Goal: Information Seeking & Learning: Learn about a topic

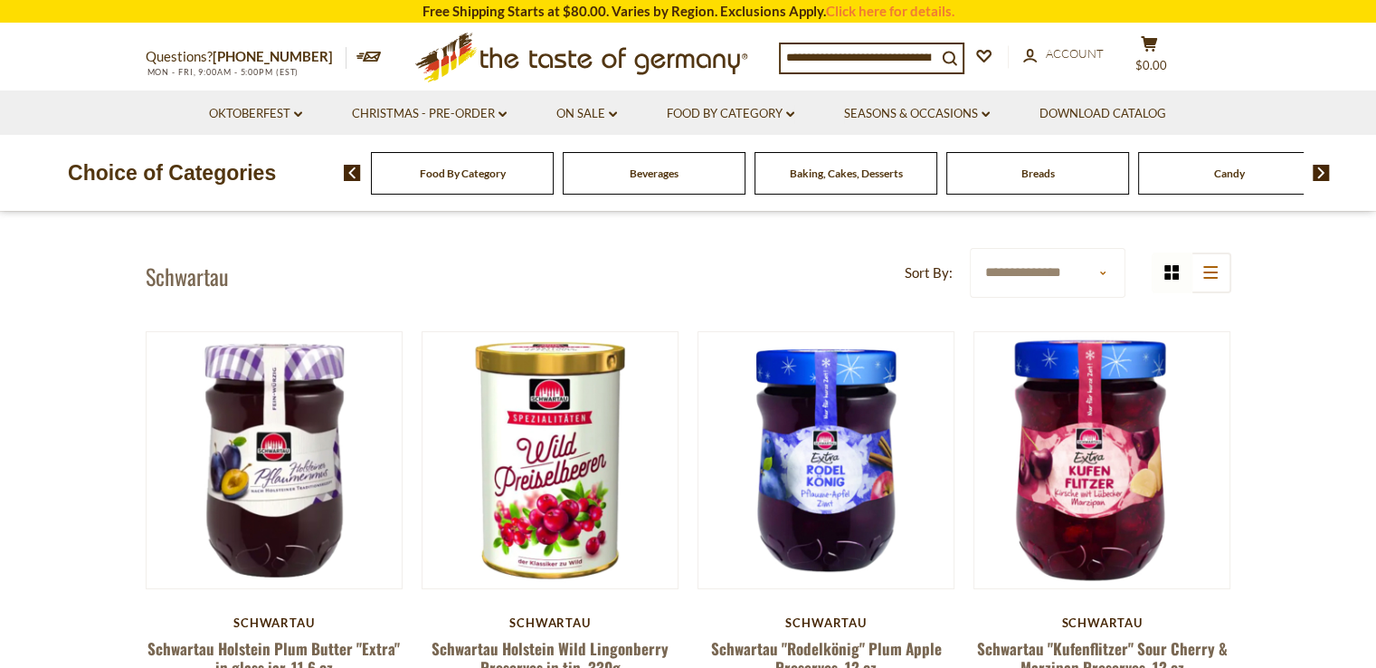
scroll to position [44, 0]
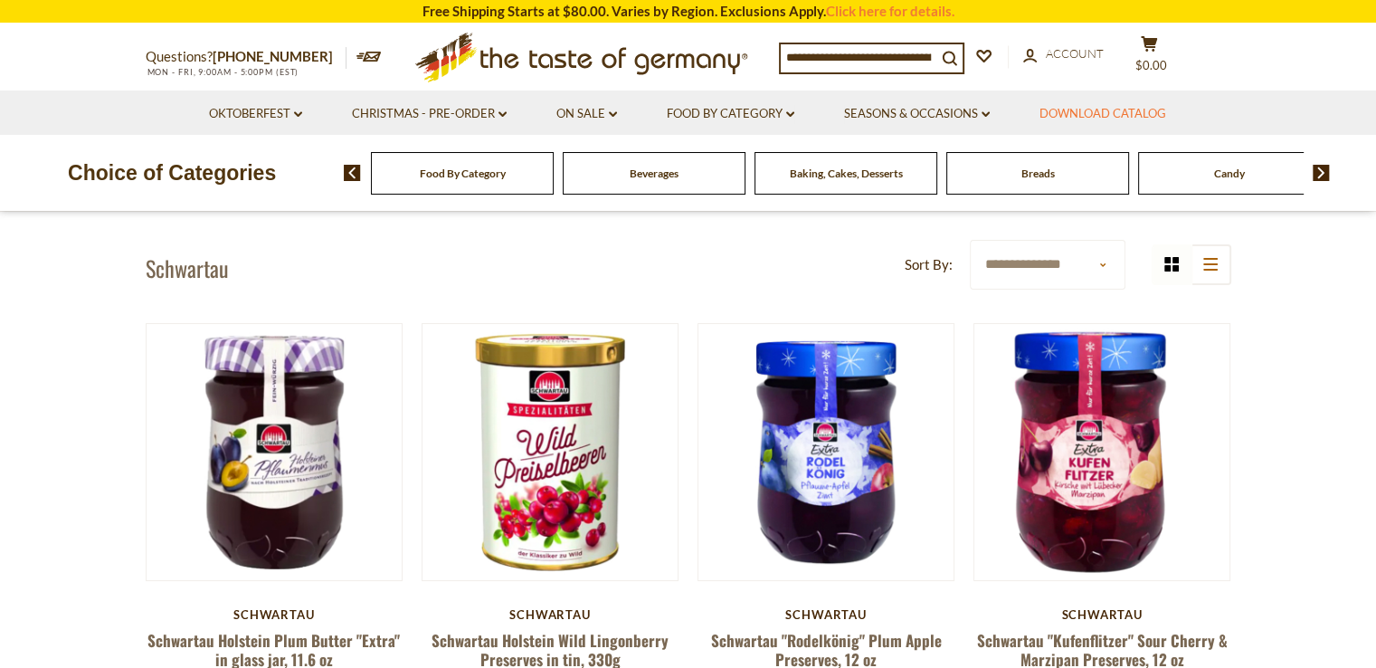
click at [1118, 117] on link "Download Catalog" at bounding box center [1103, 114] width 127 height 20
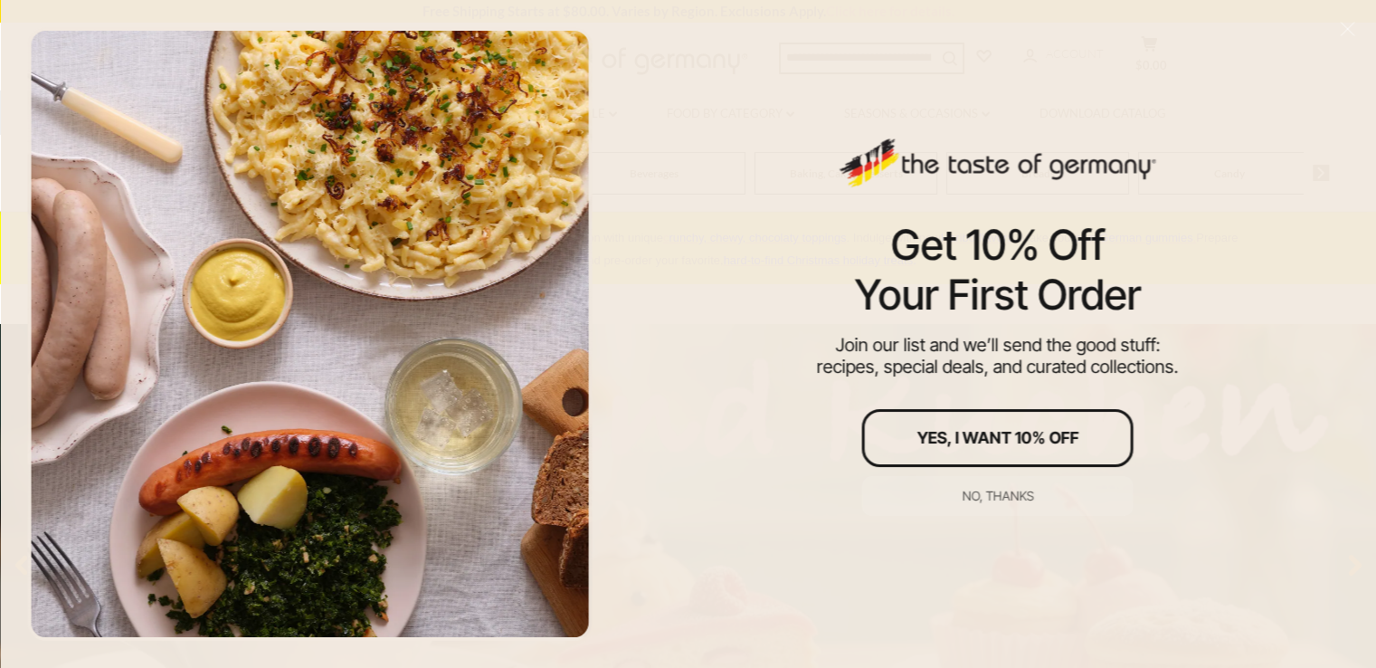
drag, startPoint x: 1021, startPoint y: 414, endPoint x: 955, endPoint y: 437, distance: 69.0
click at [955, 437] on div "Yes, I Want 10% Off" at bounding box center [998, 438] width 162 height 16
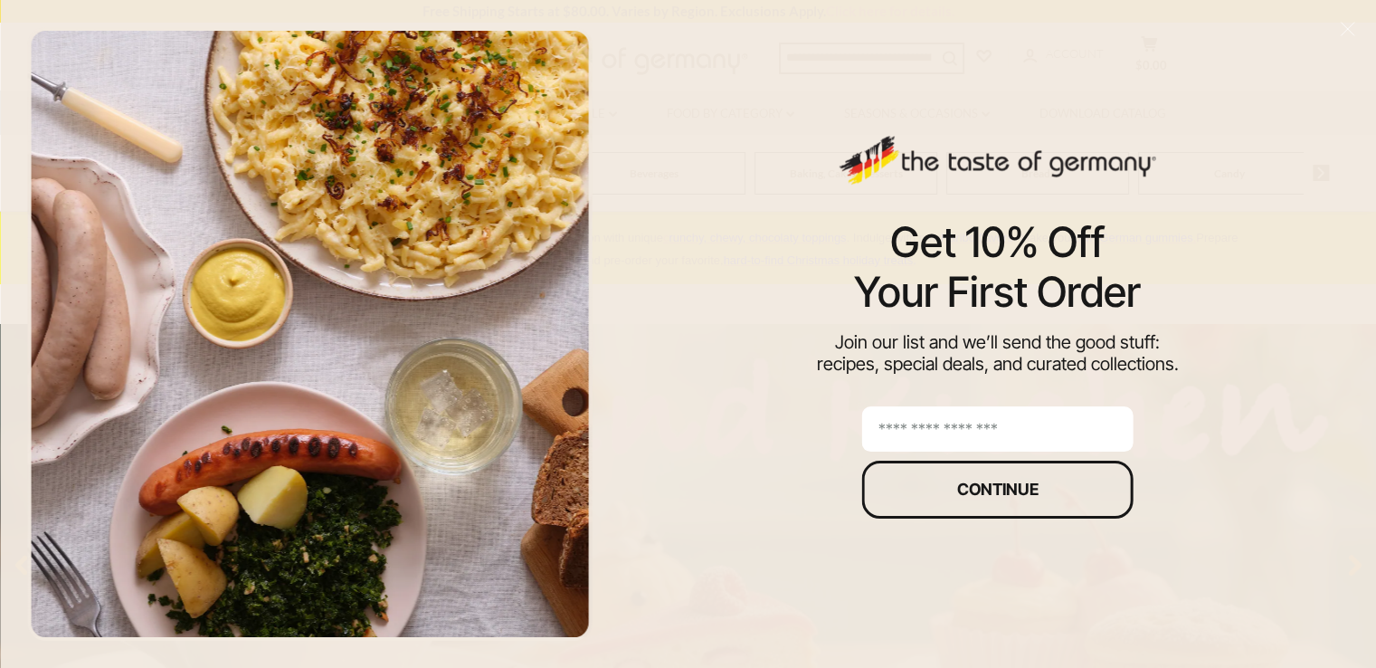
click at [1059, 421] on input "email" at bounding box center [997, 428] width 271 height 45
type input "**********"
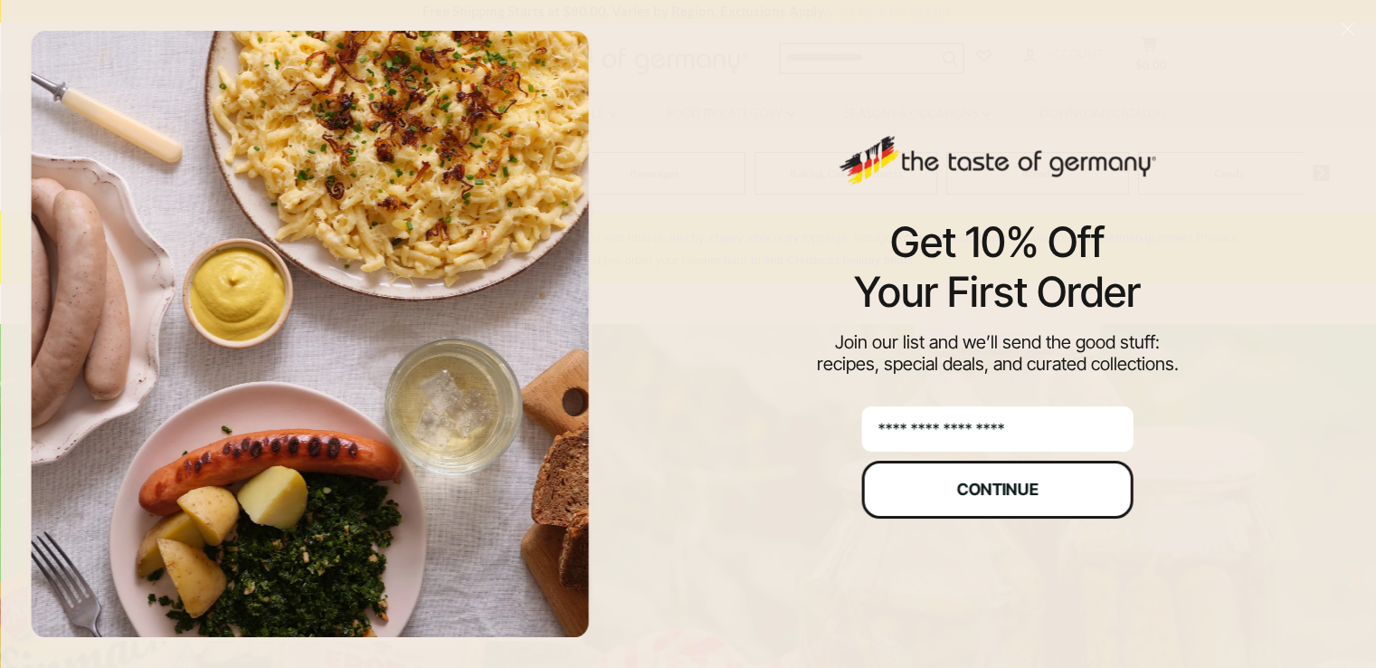
click at [1035, 481] on div "Continue" at bounding box center [997, 489] width 81 height 16
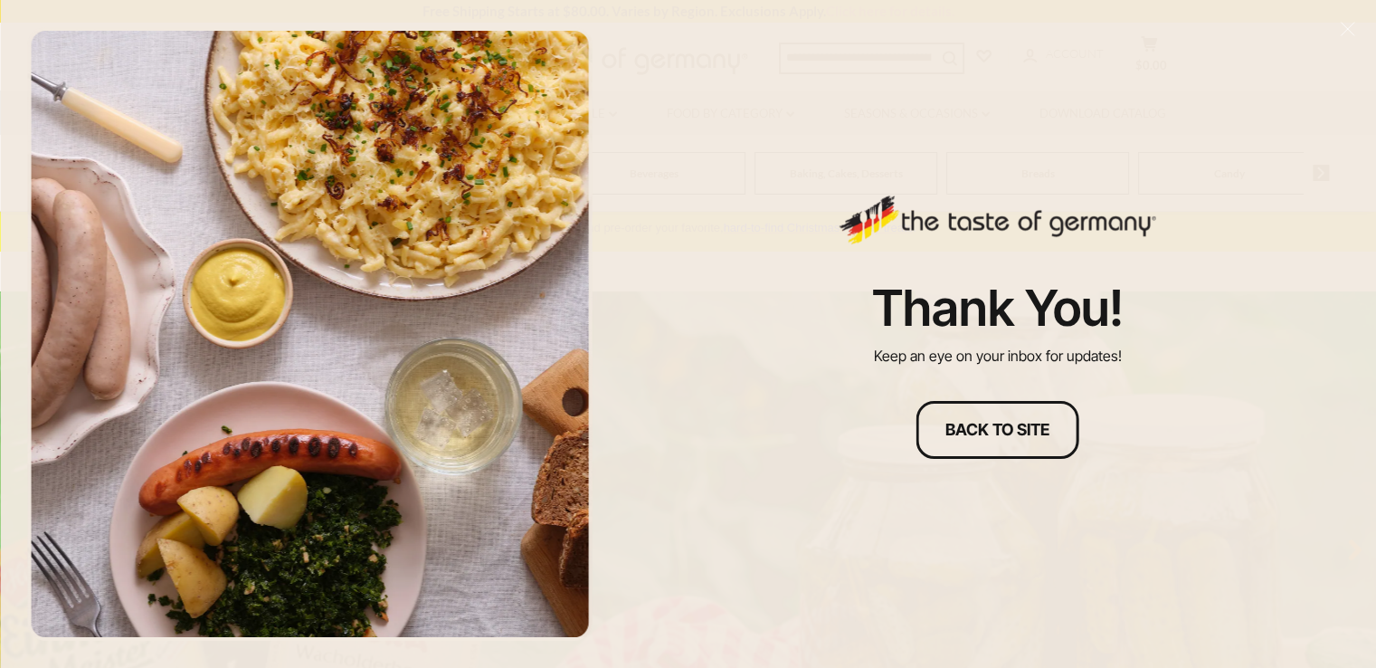
scroll to position [36, 0]
click at [1314, 142] on div "Thank you! Keep an eye on your inbox for updates! Back to site" at bounding box center [997, 334] width 757 height 668
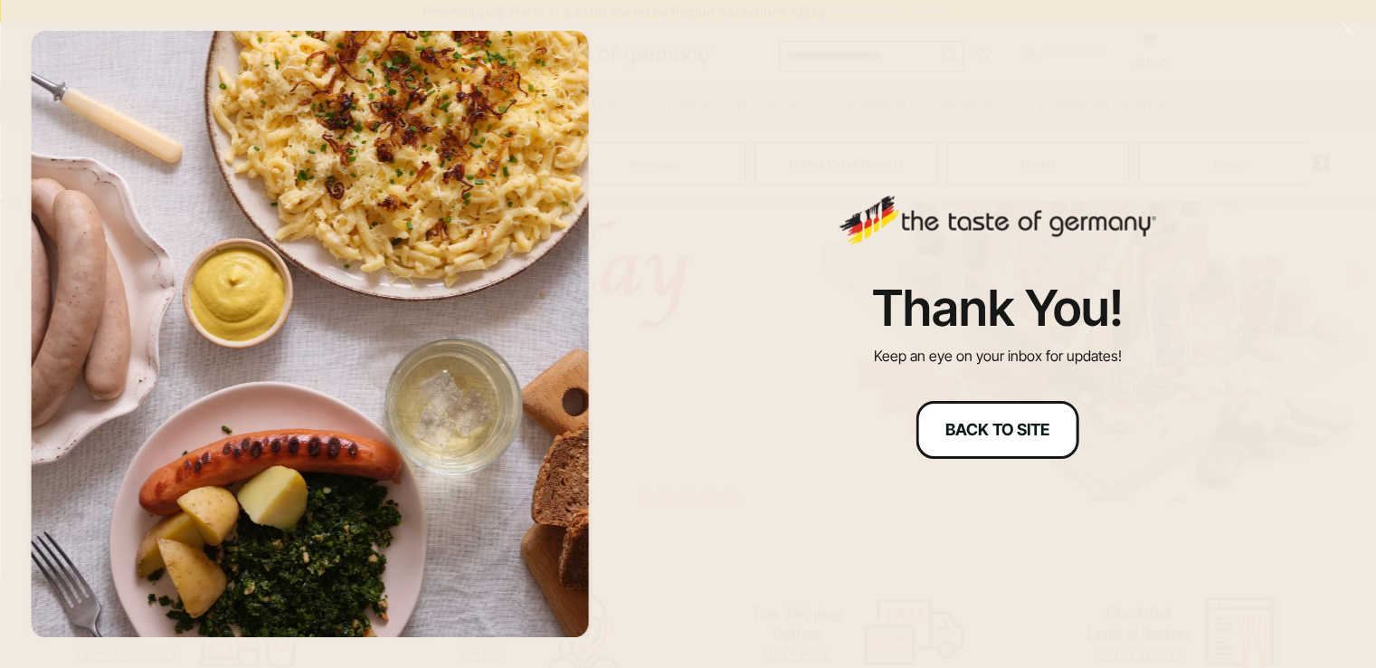
click at [1037, 438] on div "Back to site" at bounding box center [997, 430] width 104 height 16
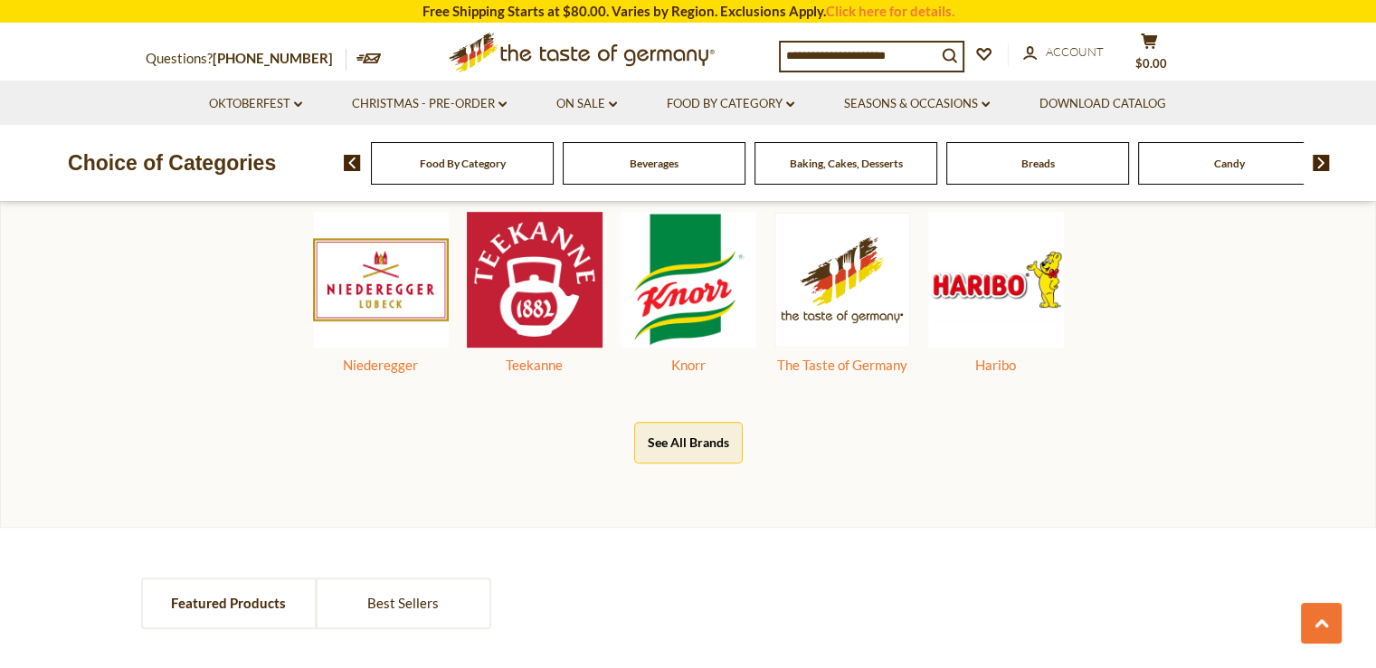
scroll to position [977, 0]
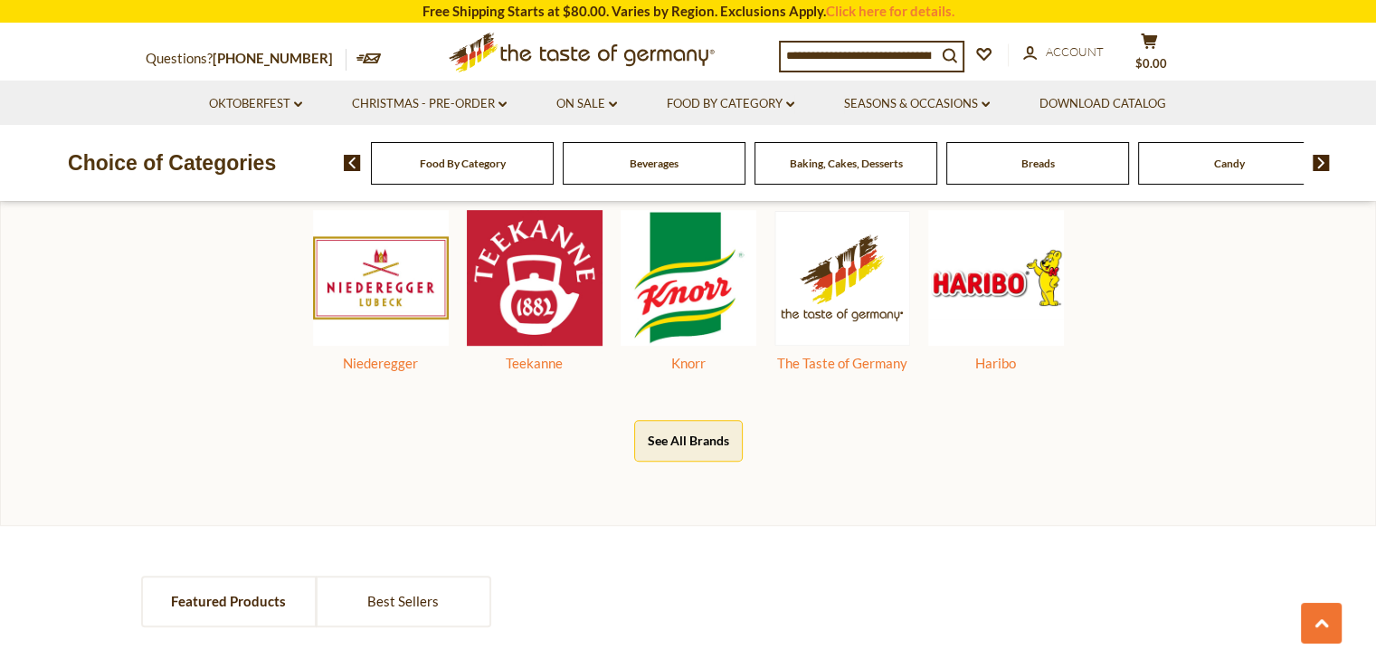
click at [705, 468] on div "Bestselling Brands Niederegger Teekanne Knorr The Taste of Germany Haribo See A…" at bounding box center [688, 307] width 1376 height 435
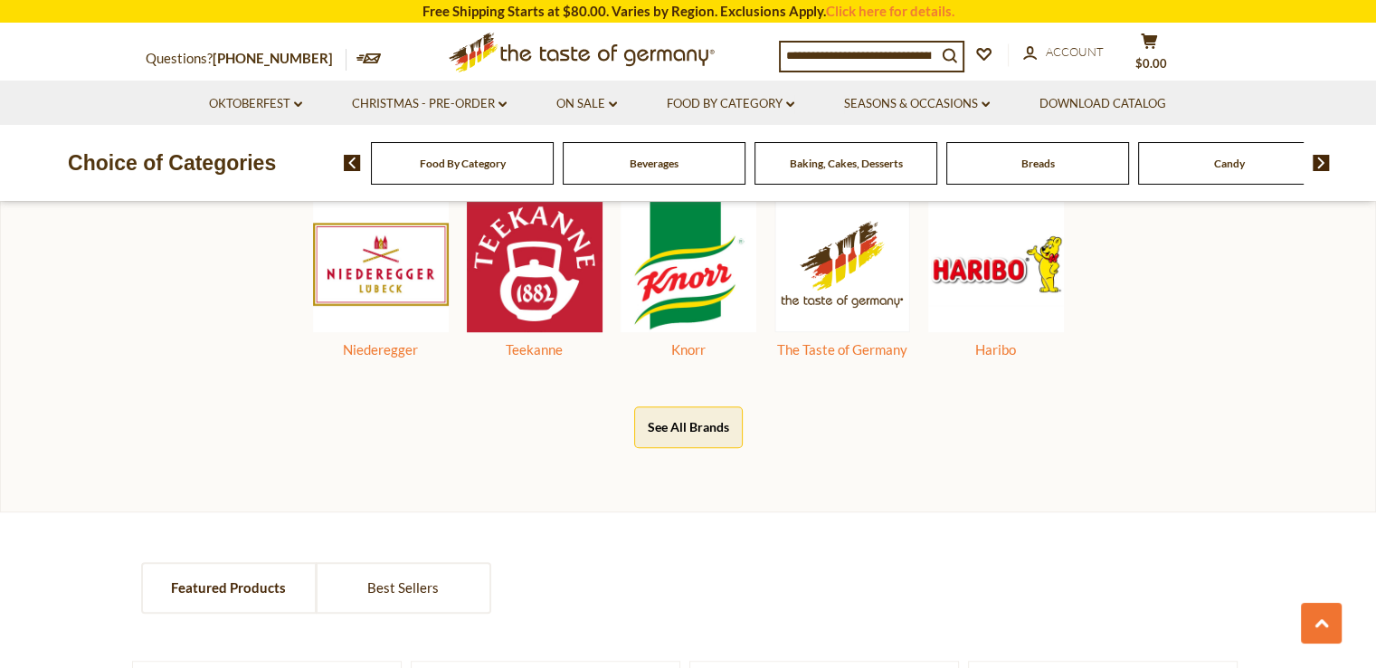
click at [692, 436] on button "See All Brands" at bounding box center [688, 426] width 109 height 41
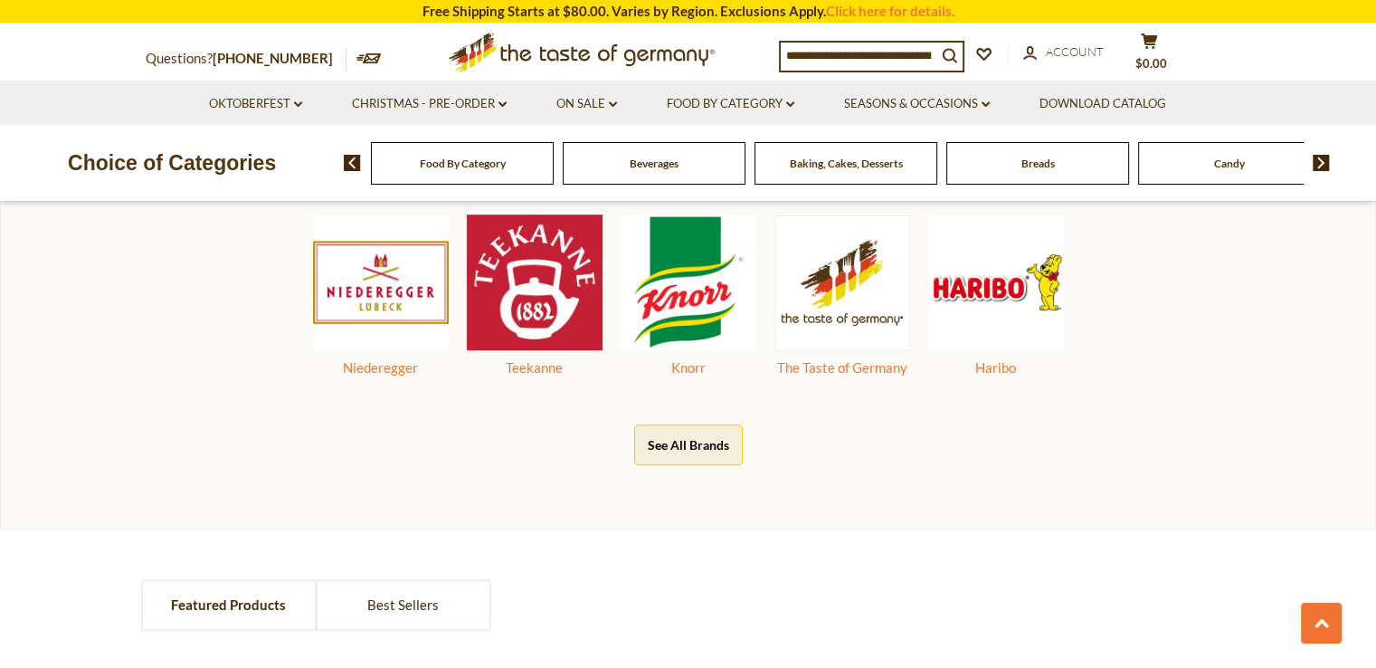
scroll to position [1012, 0]
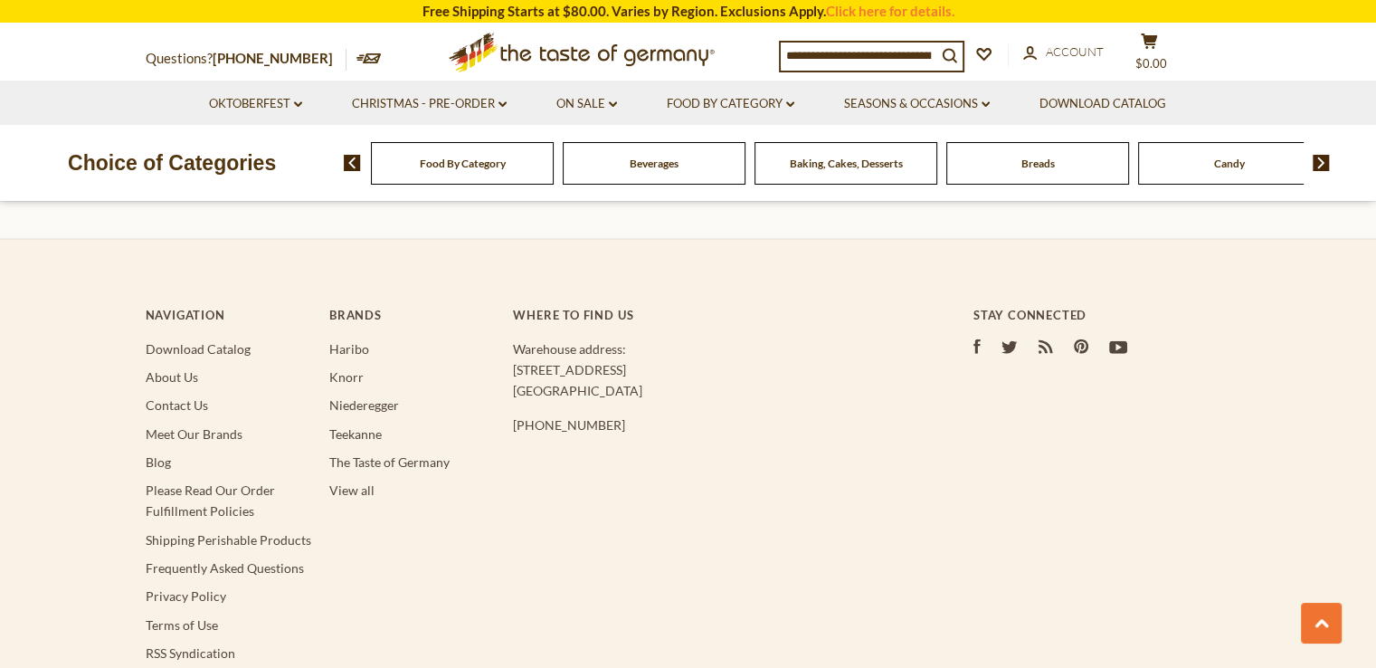
scroll to position [4017, 0]
click at [353, 480] on link "View all" at bounding box center [351, 486] width 45 height 15
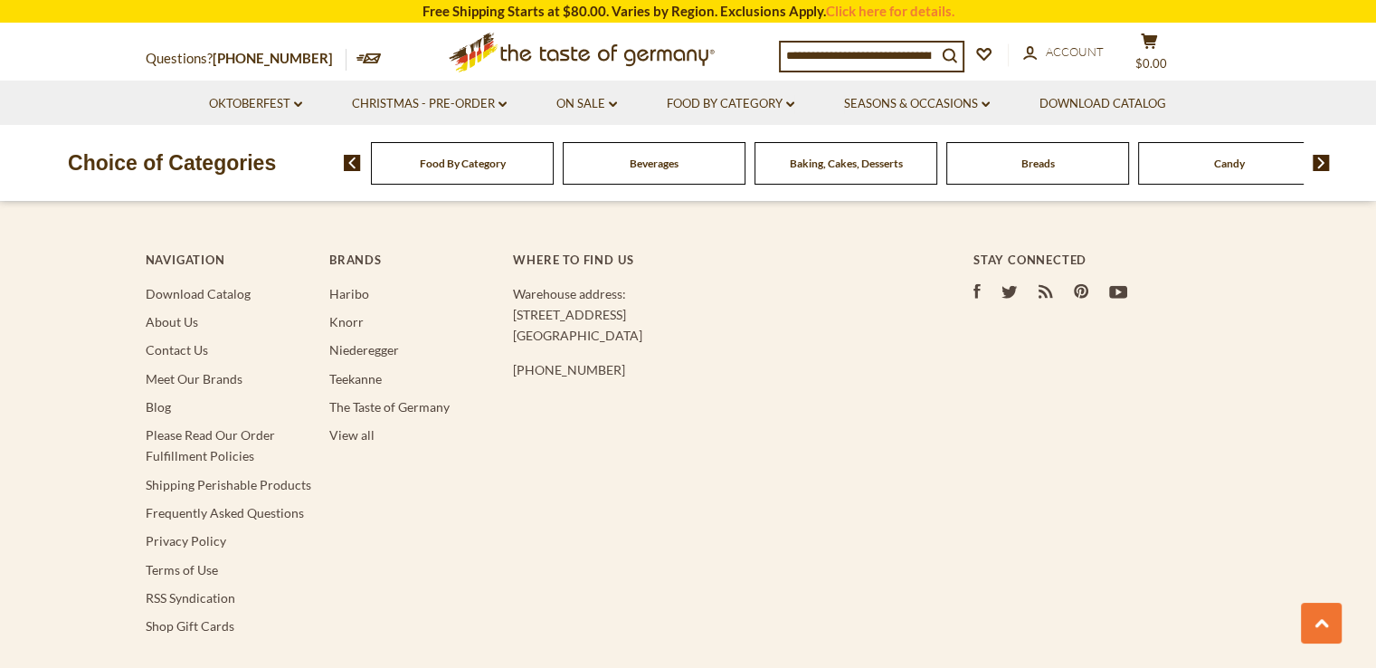
scroll to position [4035, 0]
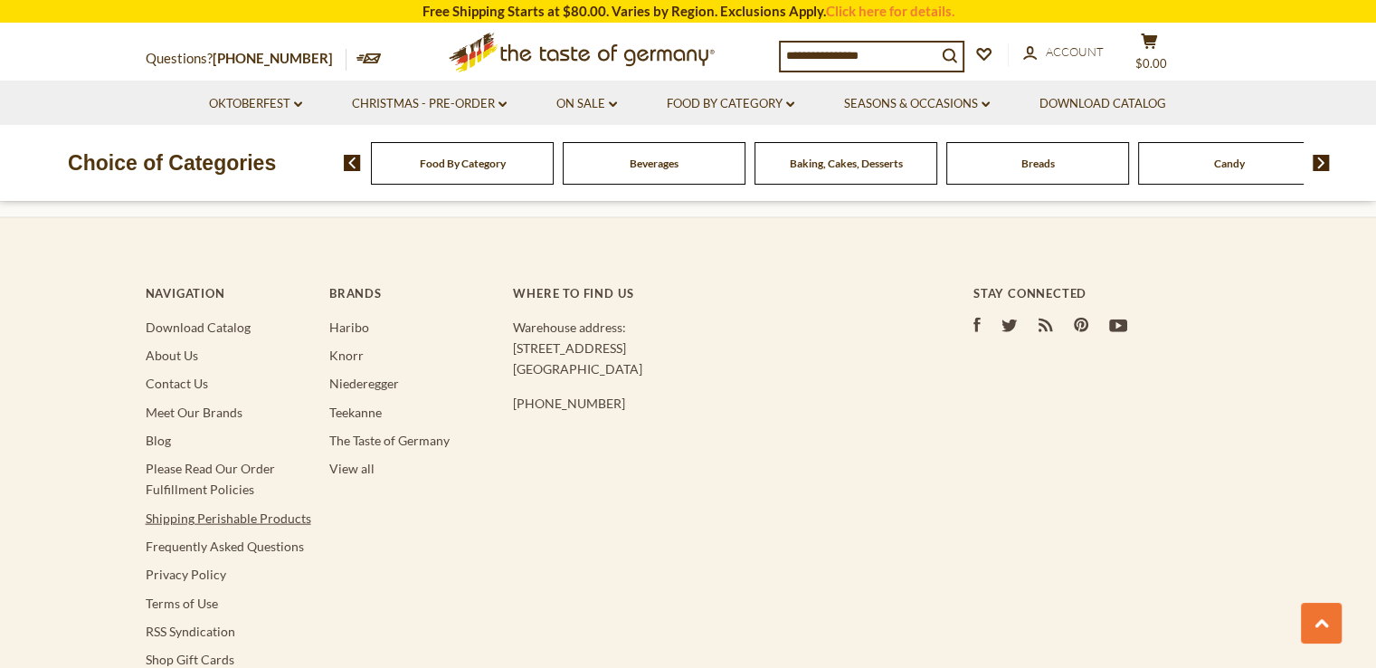
click at [282, 510] on link "Shipping Perishable Products" at bounding box center [229, 517] width 166 height 15
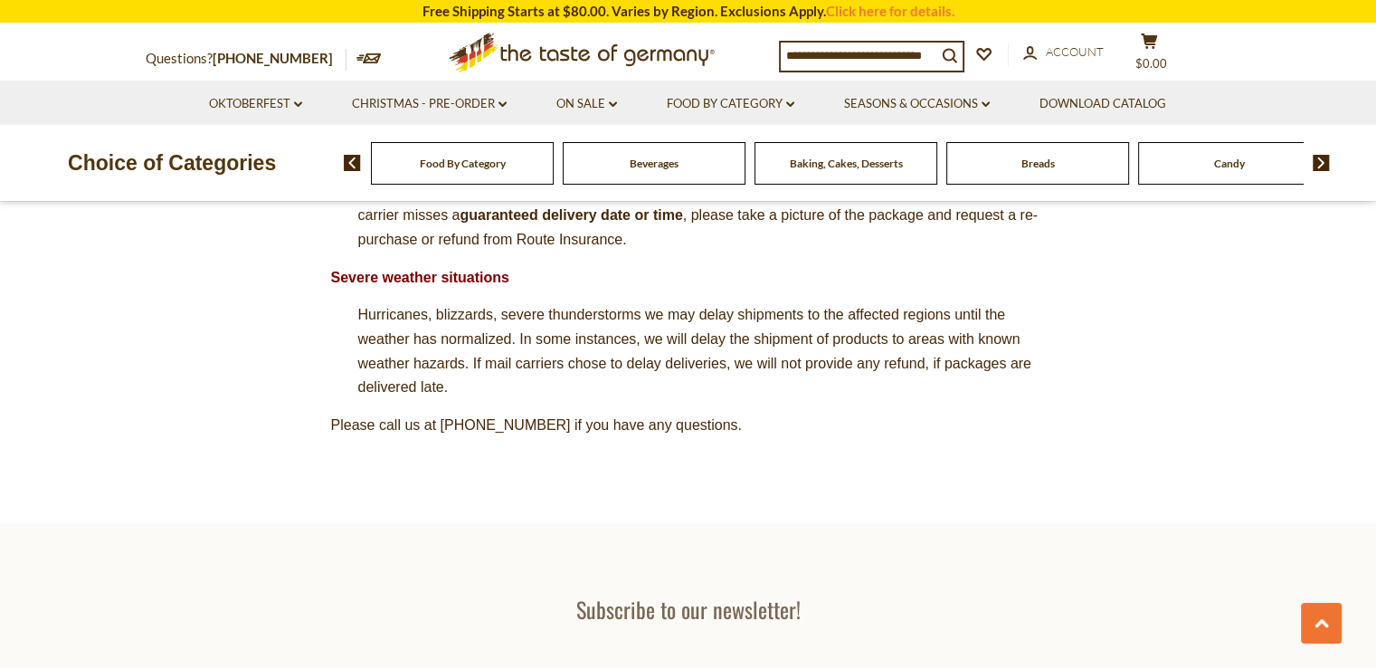
scroll to position [1810, 0]
click at [1323, 163] on img at bounding box center [1321, 163] width 17 height 16
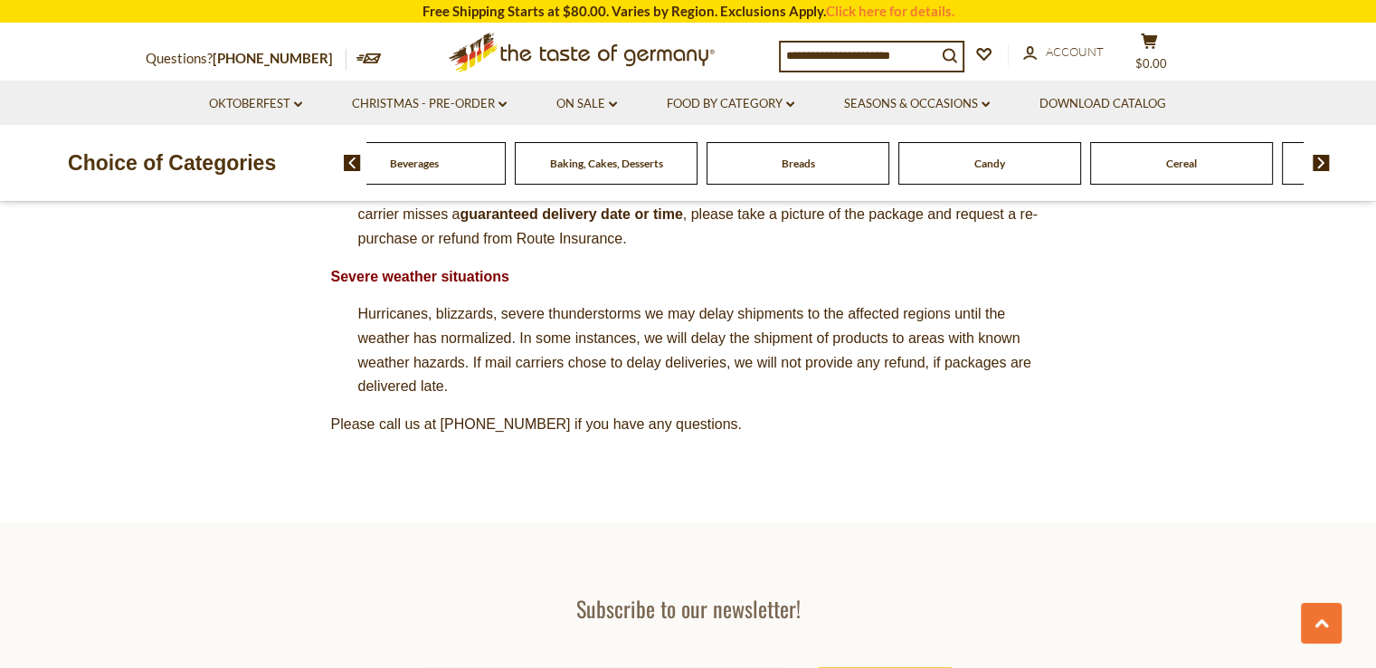
click at [1321, 163] on img at bounding box center [1321, 163] width 17 height 16
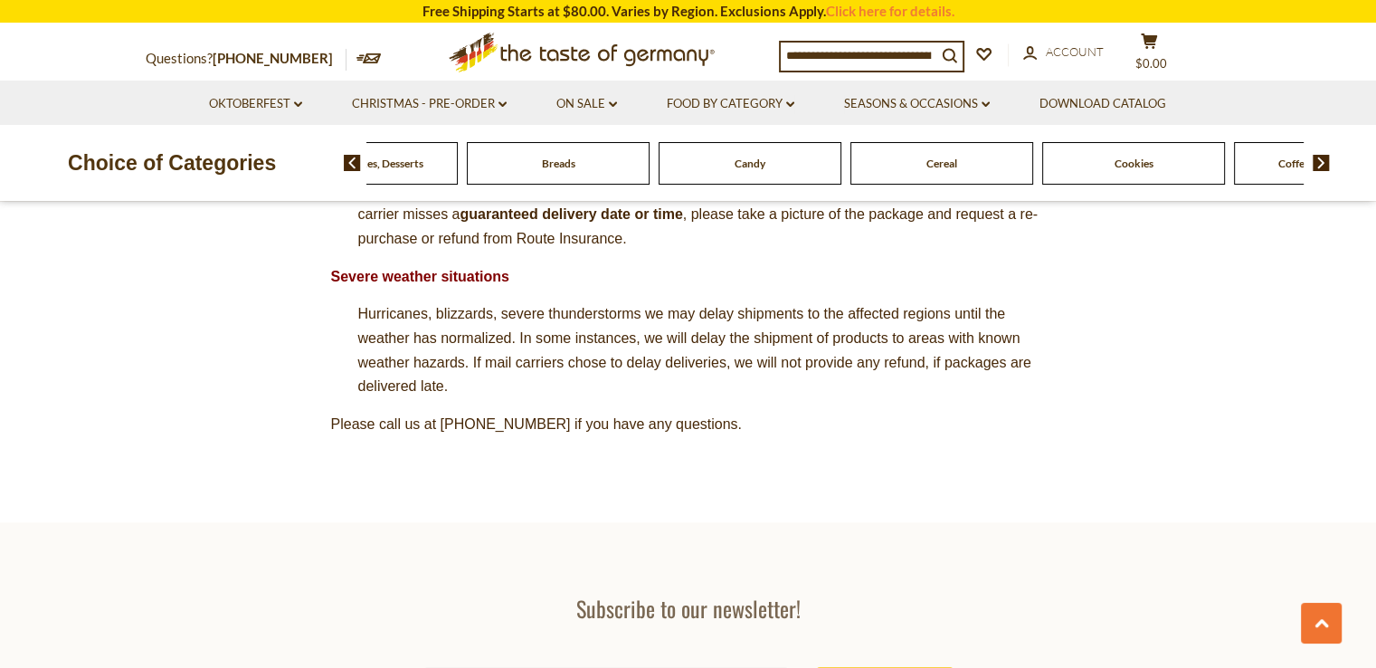
click at [1321, 163] on img at bounding box center [1321, 163] width 17 height 16
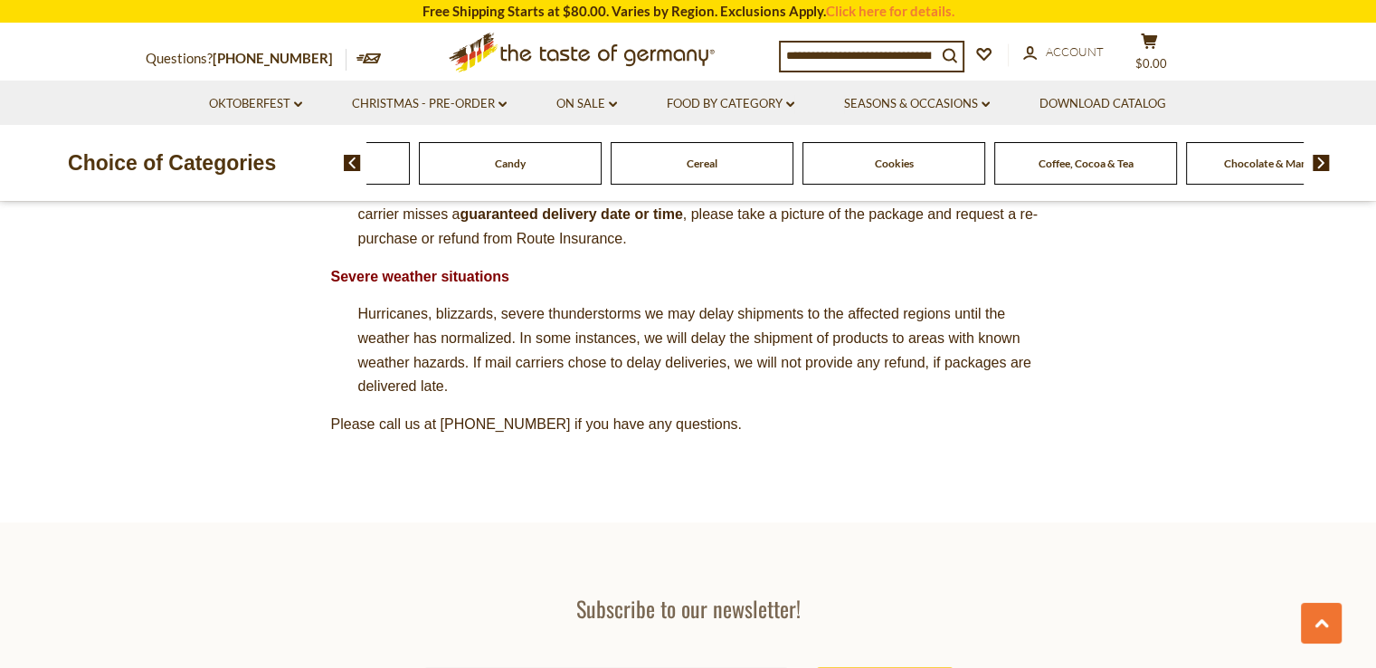
click at [1328, 165] on img at bounding box center [1321, 163] width 17 height 16
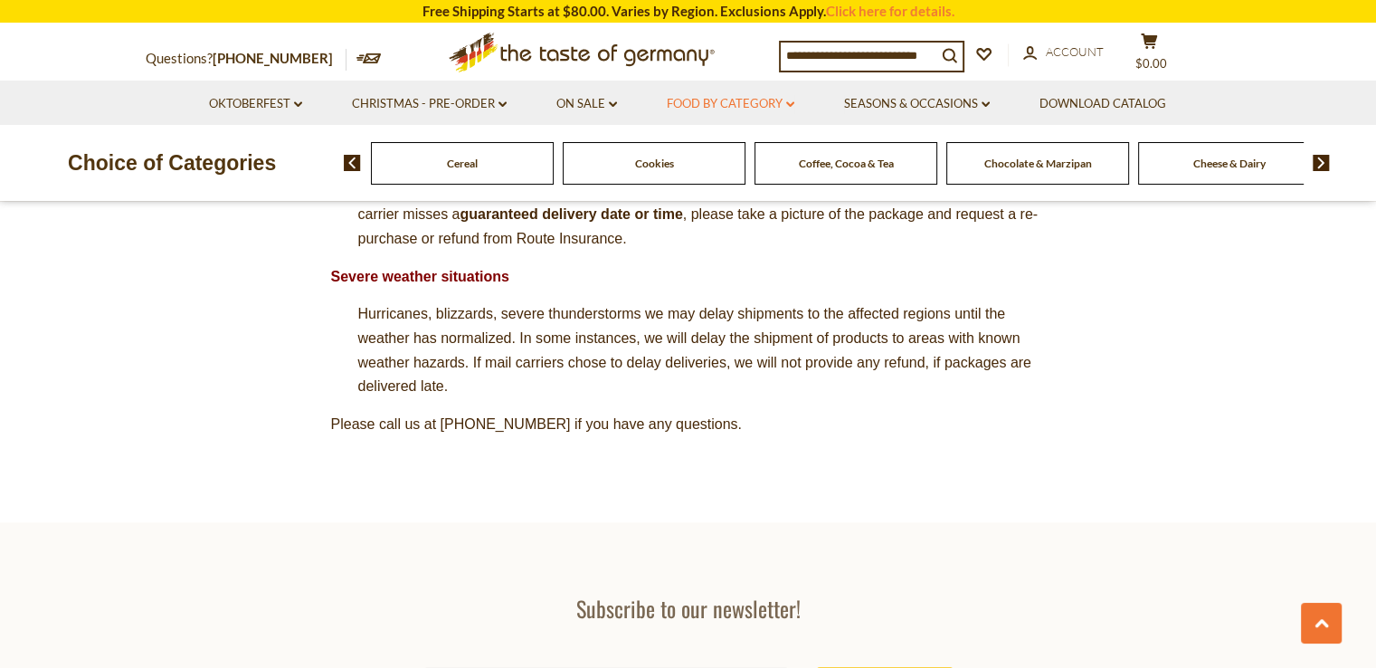
click at [765, 98] on link "Food By Category dropdown_arrow" at bounding box center [731, 104] width 128 height 20
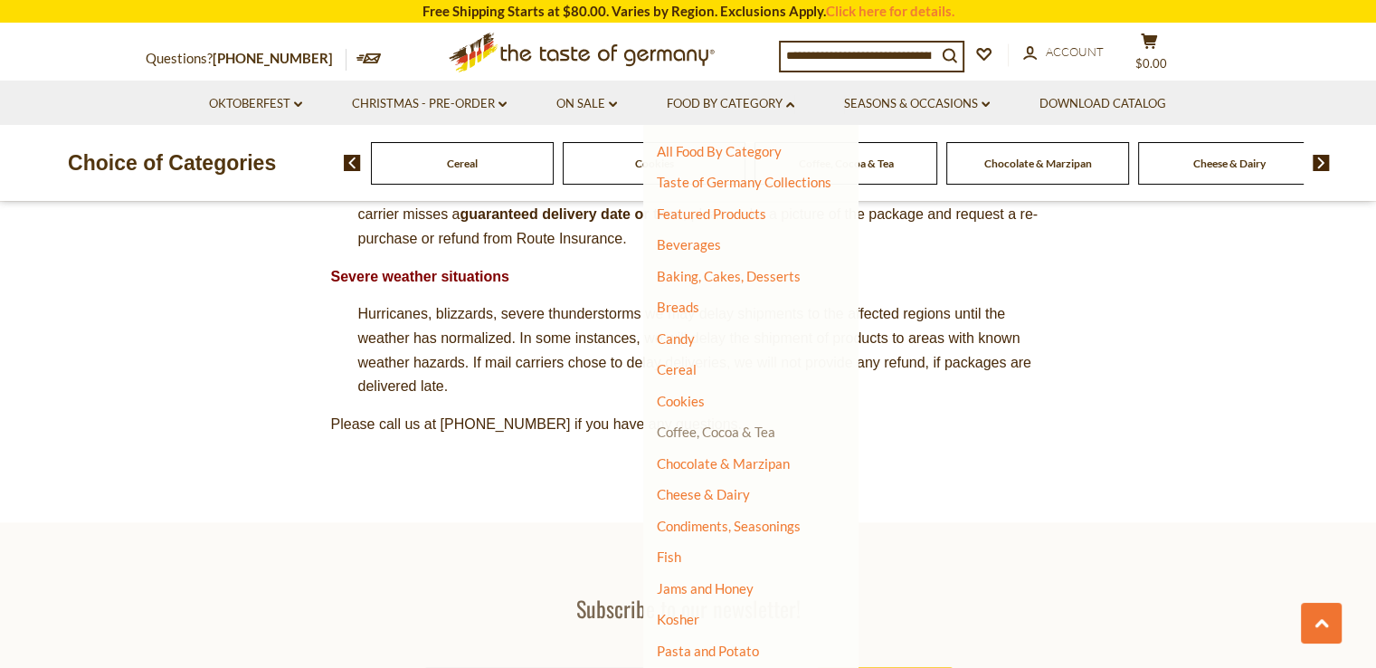
click at [749, 430] on link "Coffee, Cocoa & Tea" at bounding box center [716, 431] width 119 height 16
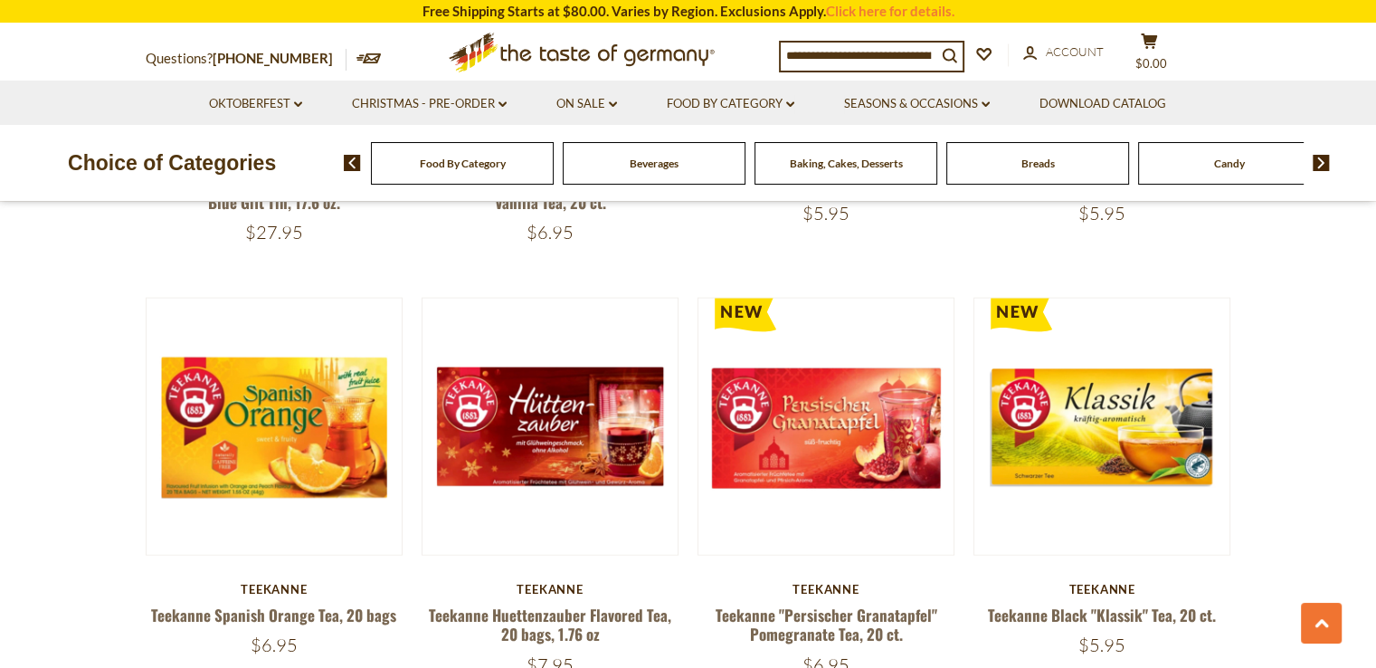
scroll to position [3981, 0]
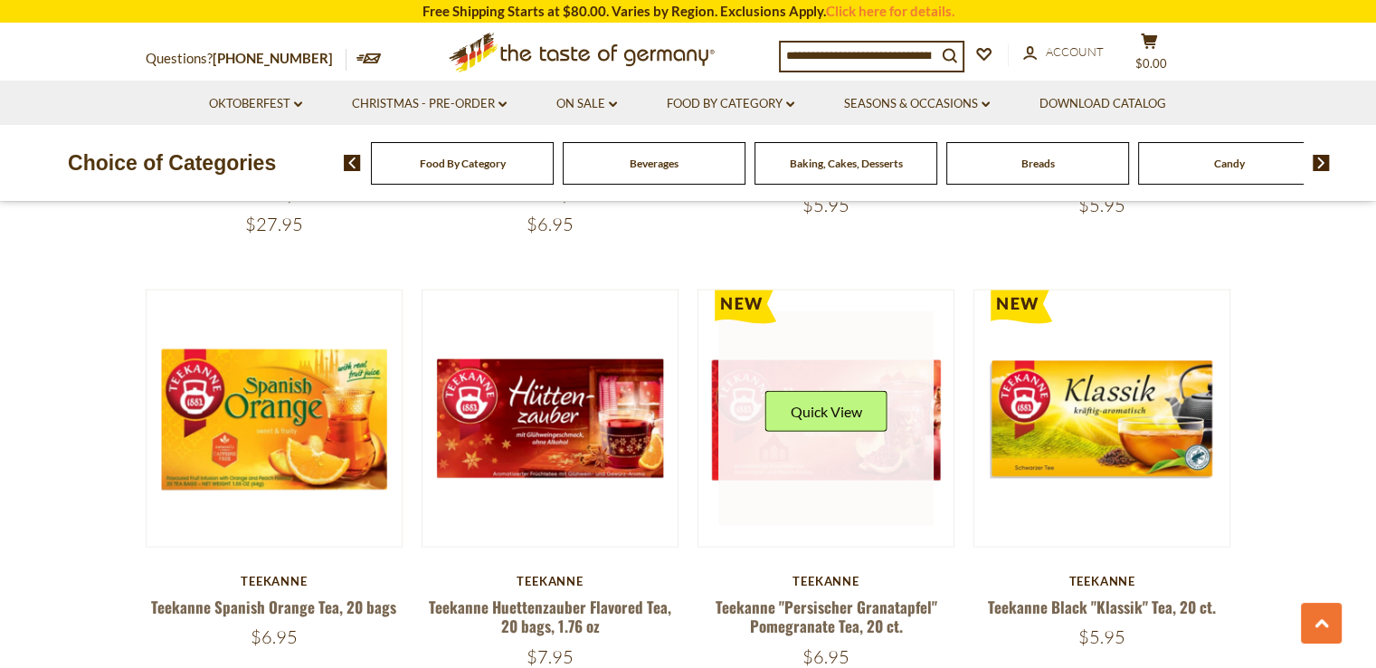
click at [727, 518] on img at bounding box center [826, 418] width 256 height 256
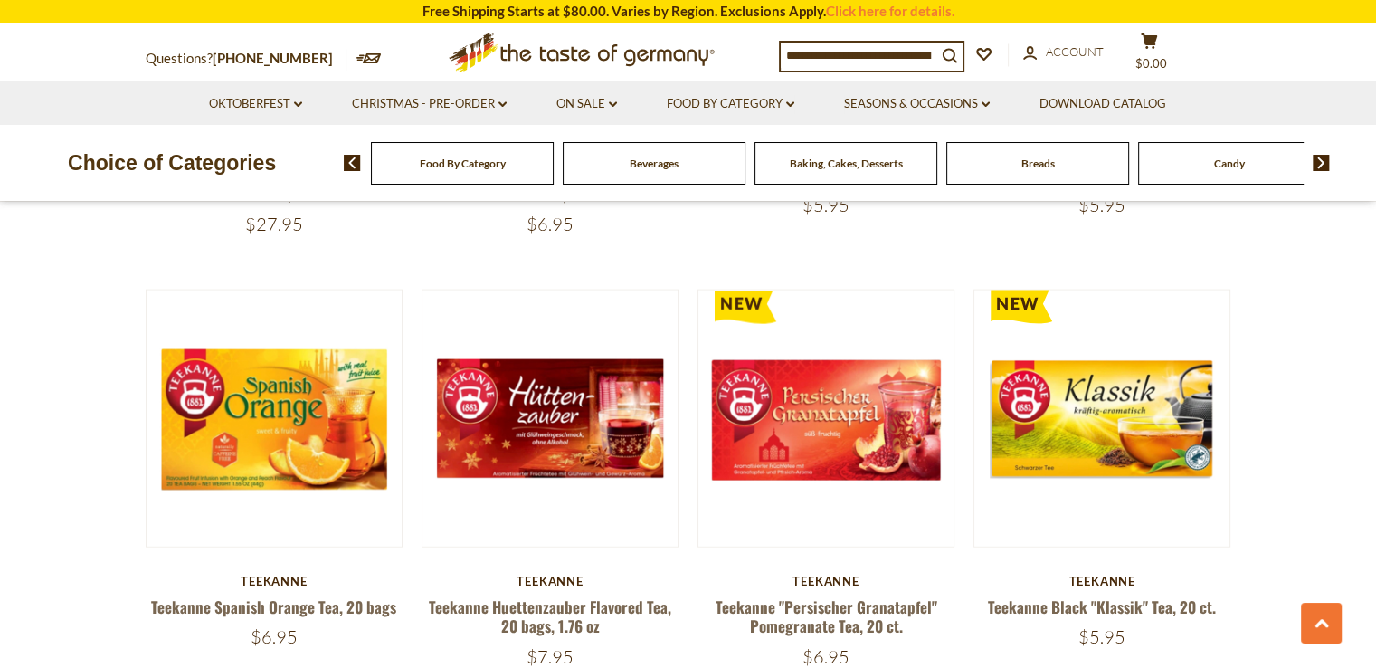
click at [326, 185] on div "Choice of Categories" at bounding box center [172, 163] width 344 height 76
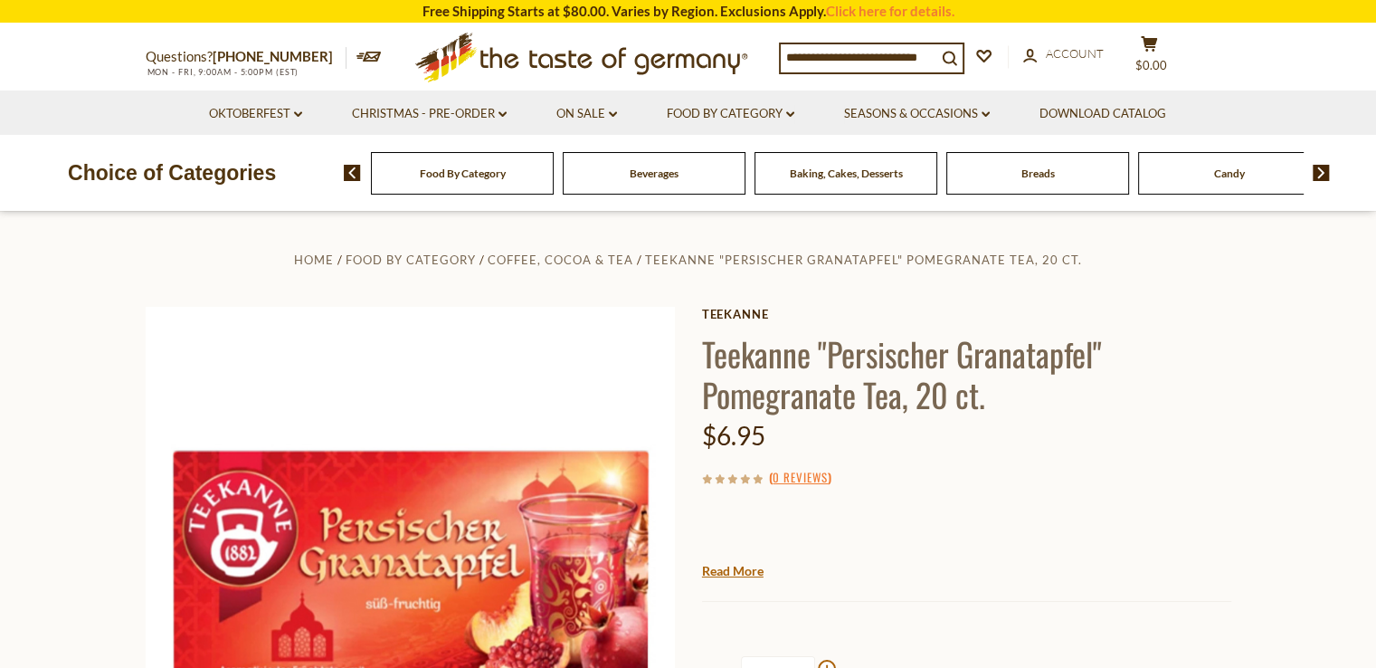
click at [494, 192] on div "Food By Category" at bounding box center [462, 173] width 183 height 43
click at [722, 124] on li "Food By Category dropdown_arrow All Food By Category Taste of Germany Collectio…" at bounding box center [730, 112] width 175 height 44
click at [722, 117] on link "Food By Category dropdown_arrow" at bounding box center [731, 114] width 128 height 20
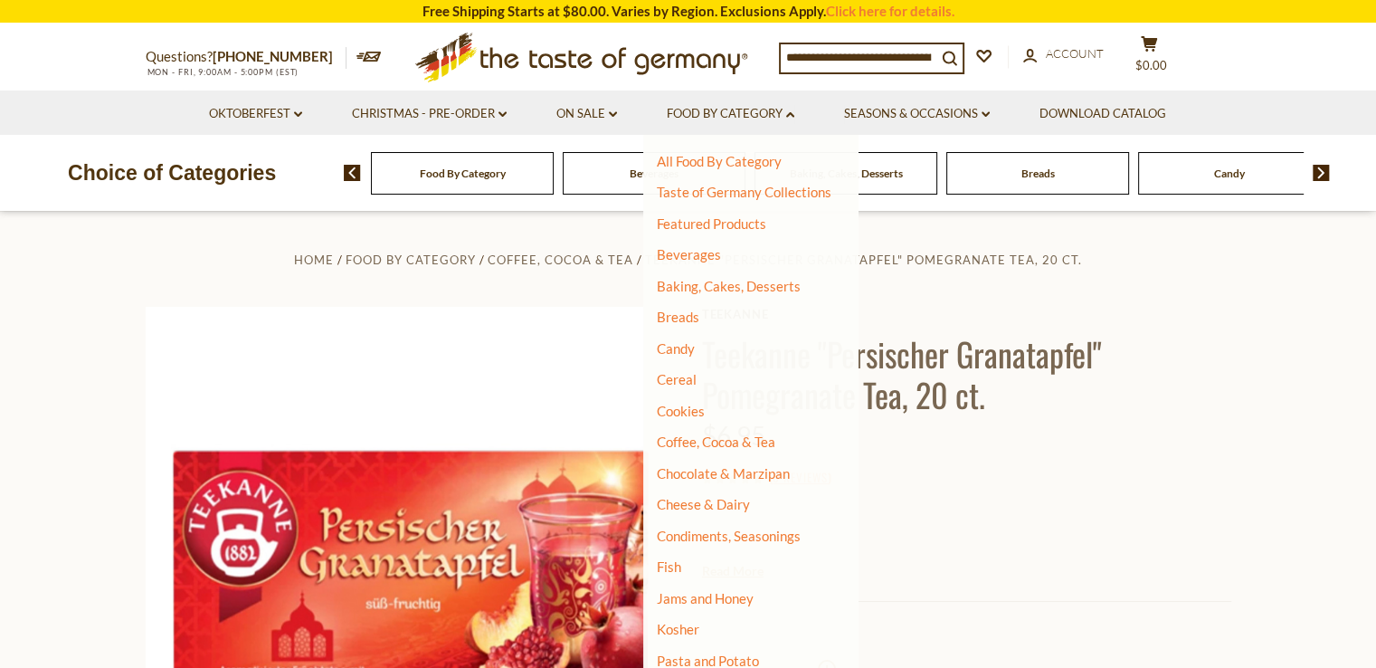
click at [842, 62] on input at bounding box center [859, 56] width 156 height 25
click at [955, 51] on icon "submit" at bounding box center [949, 58] width 14 height 14
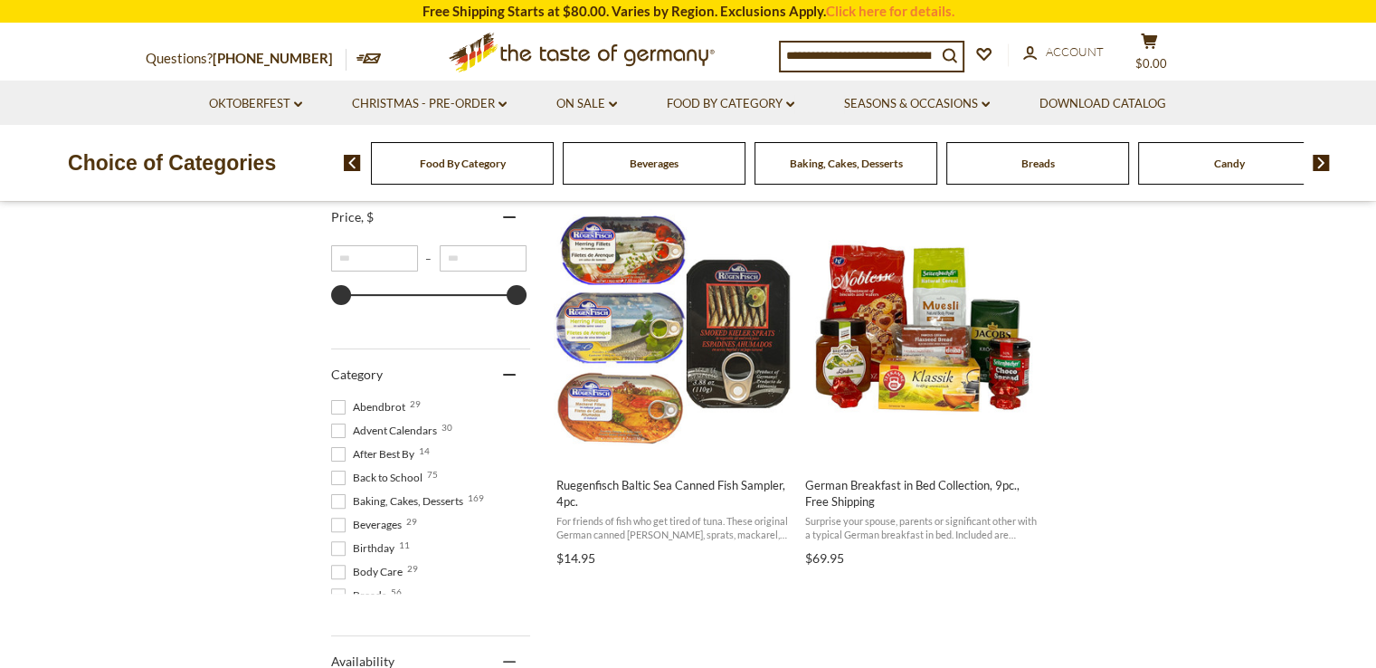
scroll to position [362, 0]
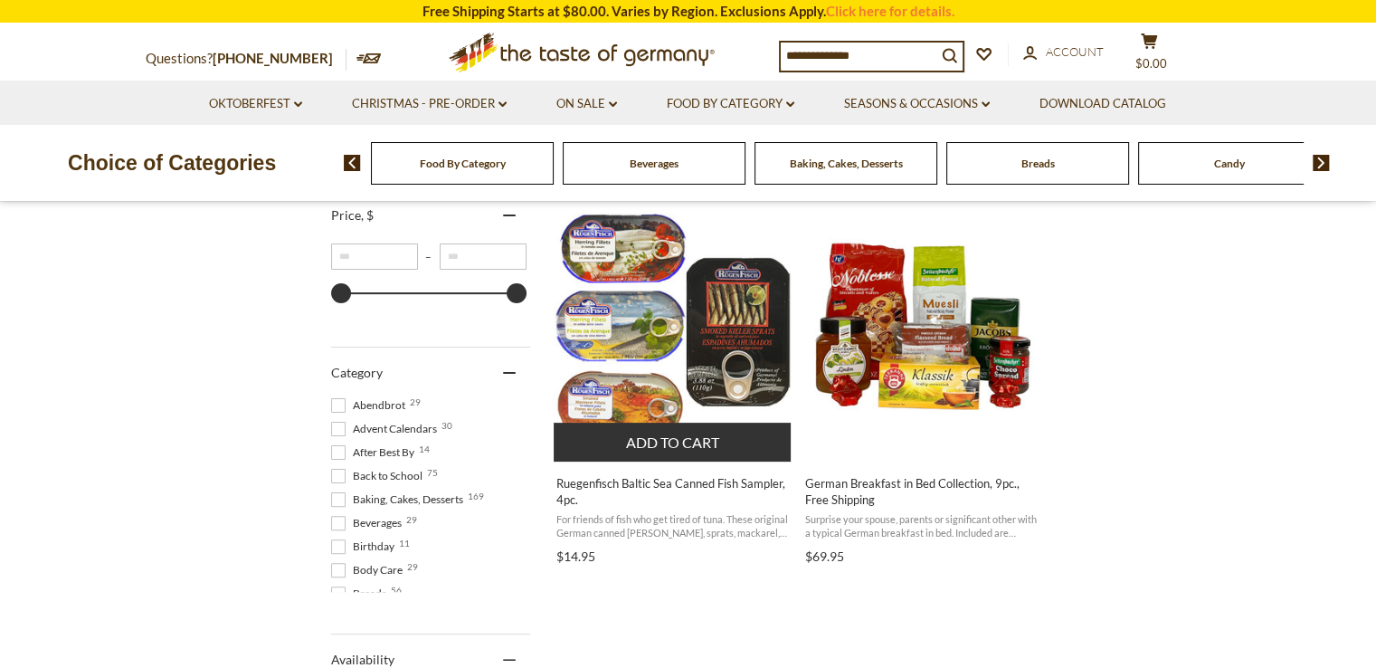
click at [617, 409] on img "Ruegenfisch Baltic Sea Canned Fish Sampler, 4pc." at bounding box center [674, 326] width 240 height 240
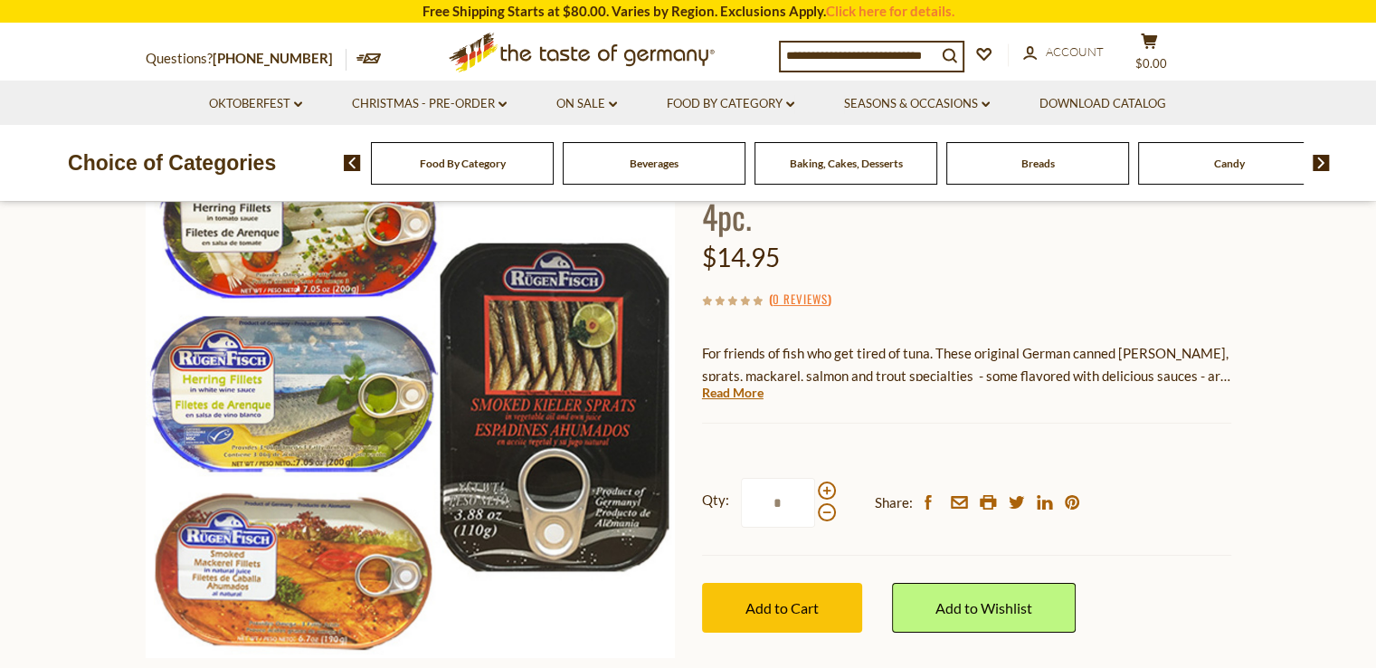
scroll to position [181, 0]
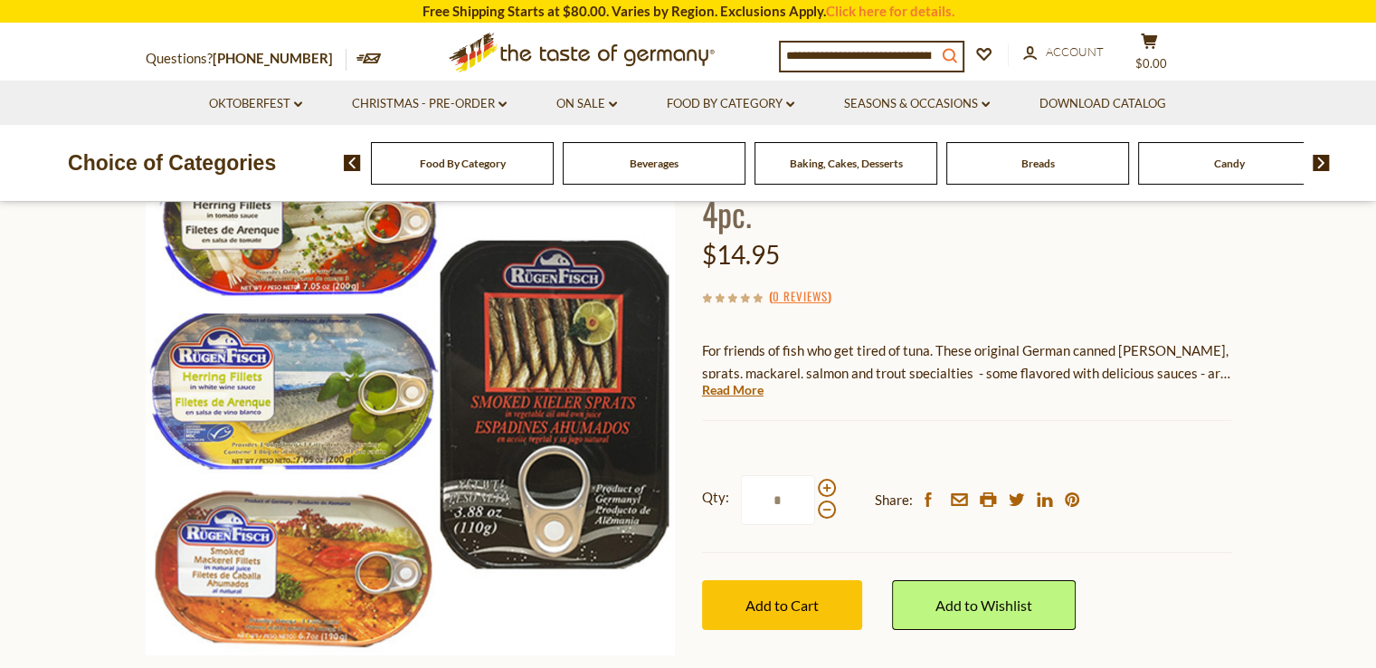
click at [955, 52] on icon "submit" at bounding box center [949, 56] width 14 height 14
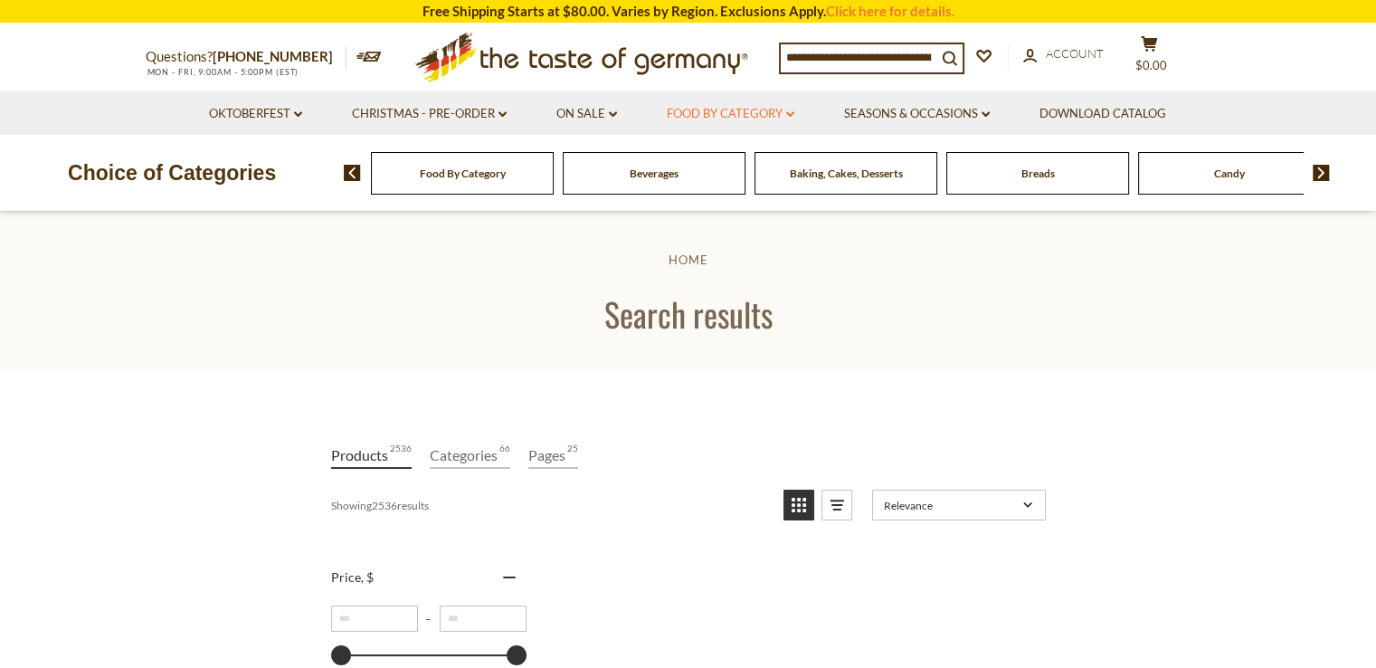
click at [749, 117] on link "Food By Category dropdown_arrow" at bounding box center [731, 114] width 128 height 20
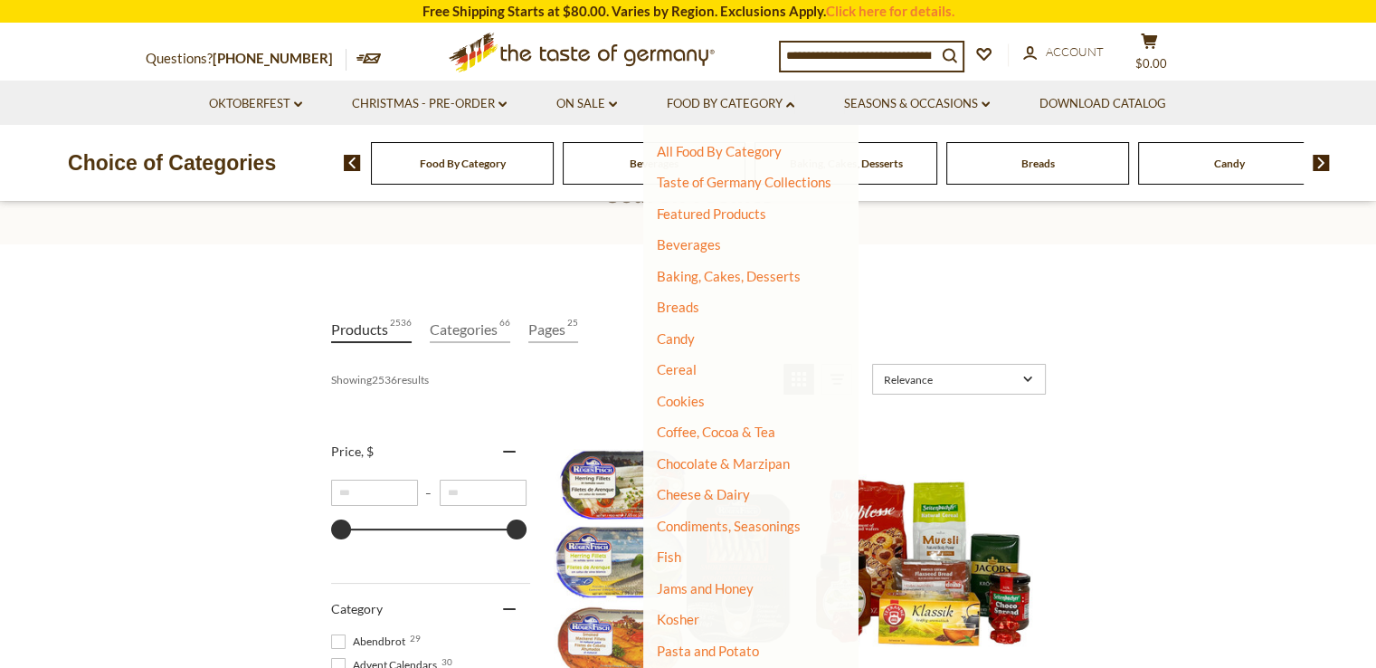
scroll to position [176, 0]
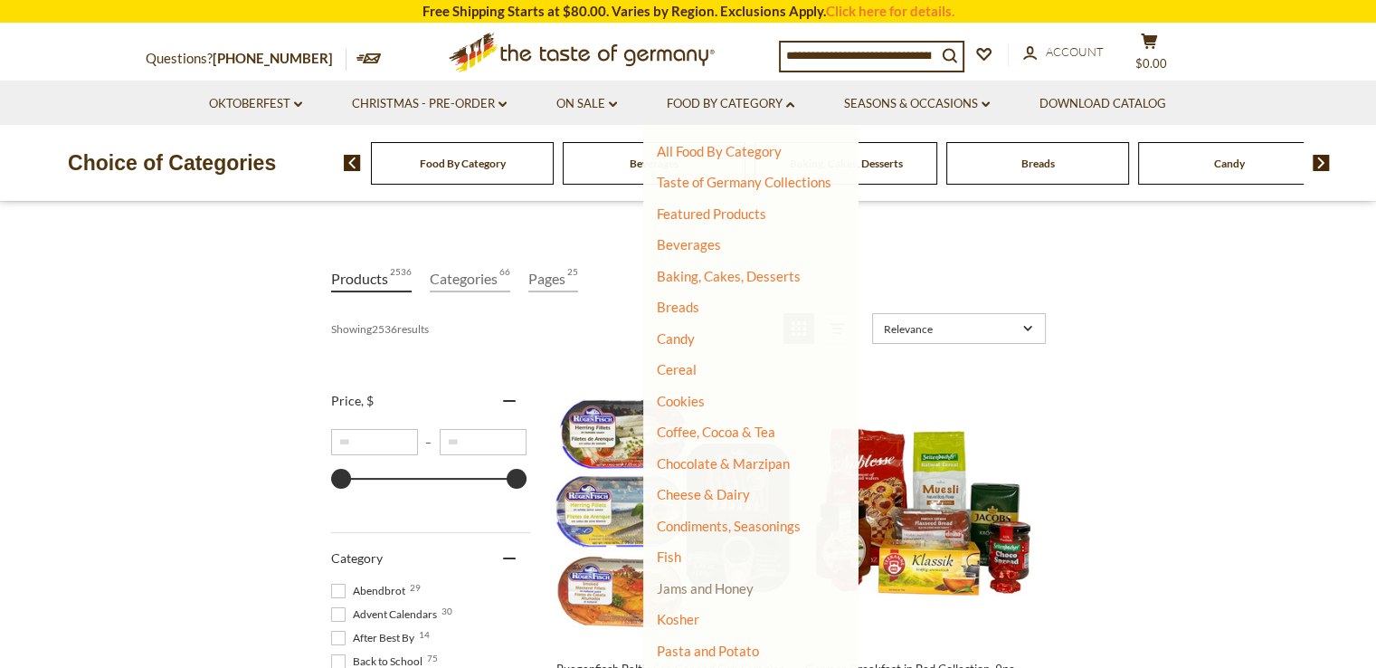
click at [708, 586] on link "Jams and Honey" at bounding box center [705, 588] width 97 height 16
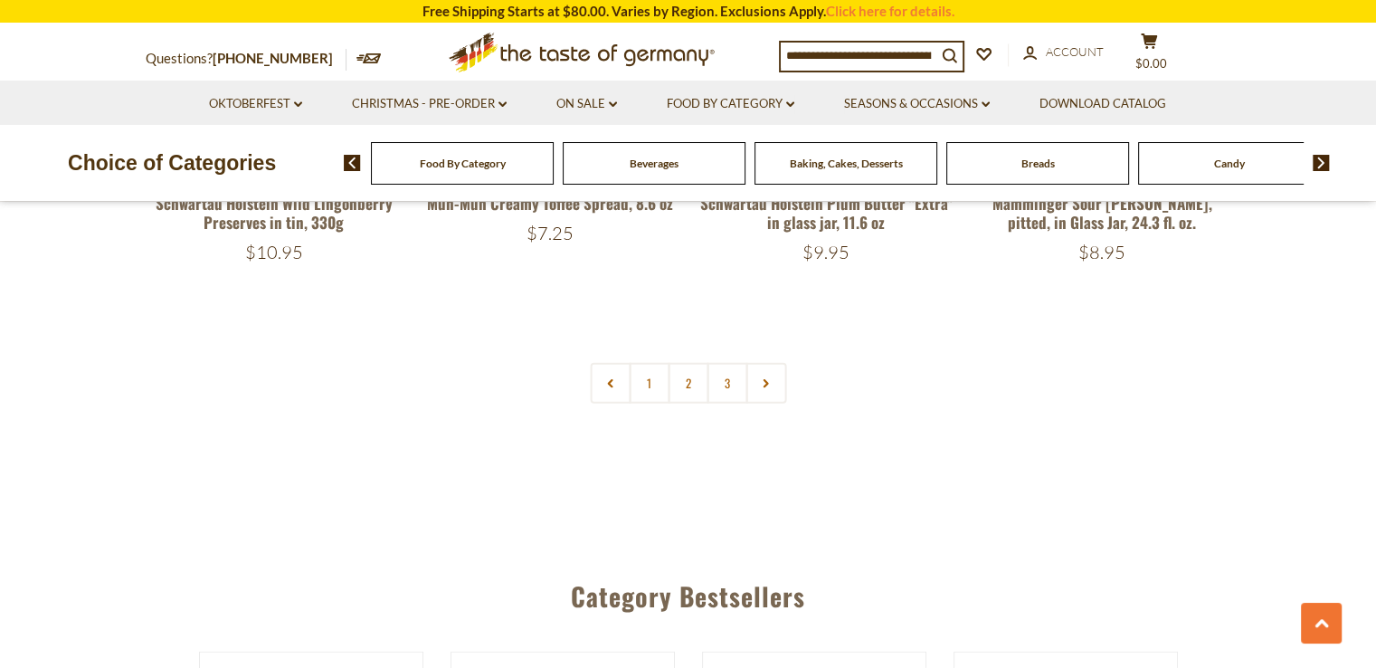
scroll to position [4343, 0]
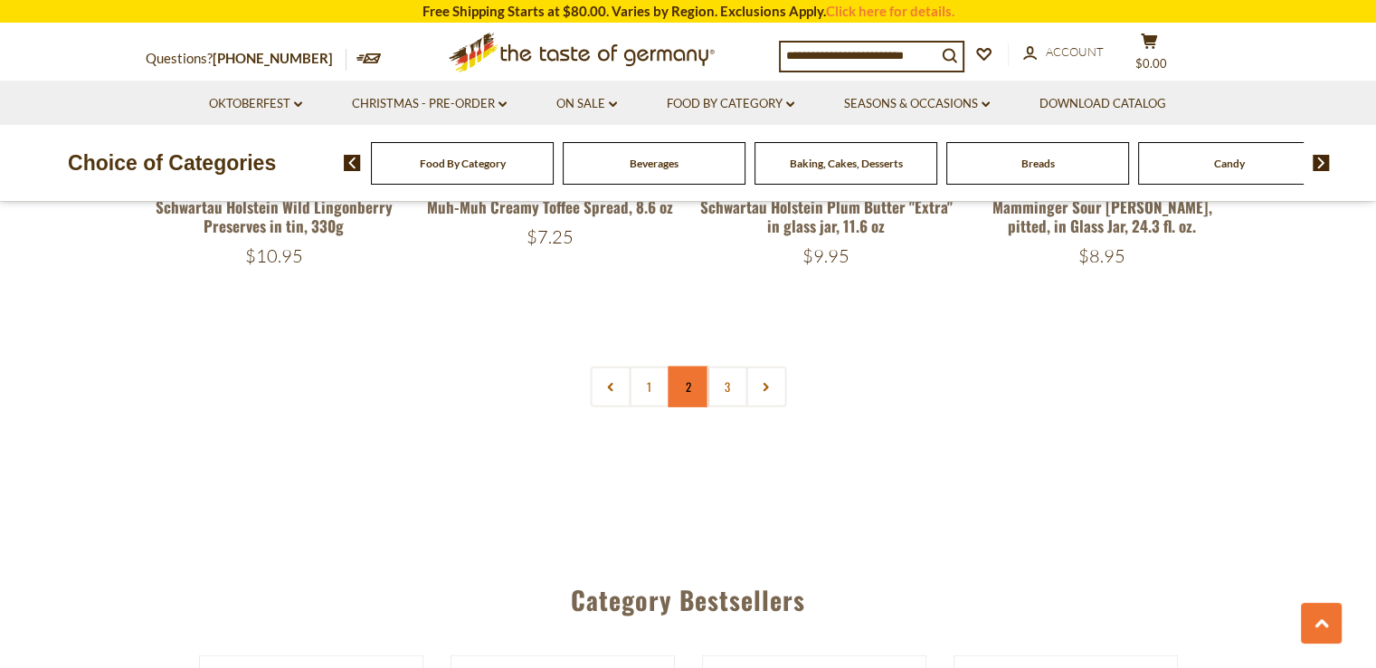
click at [686, 366] on link "2" at bounding box center [688, 386] width 41 height 41
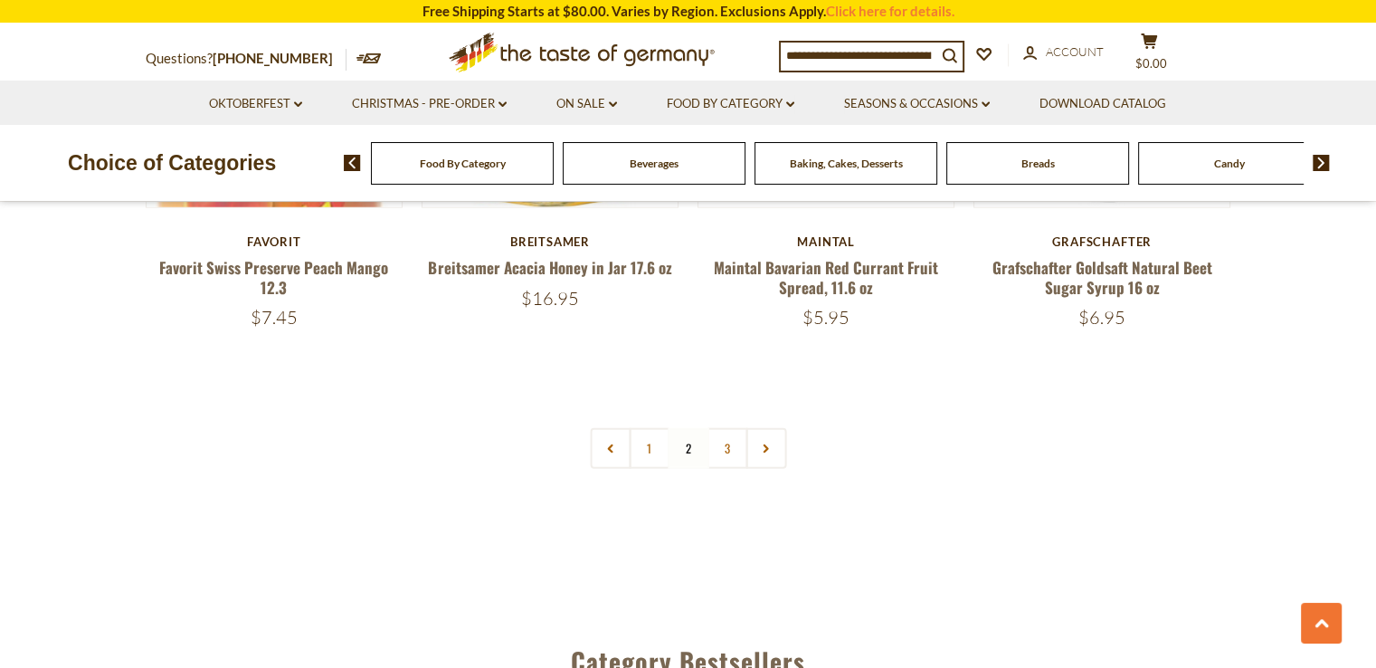
scroll to position [4328, 0]
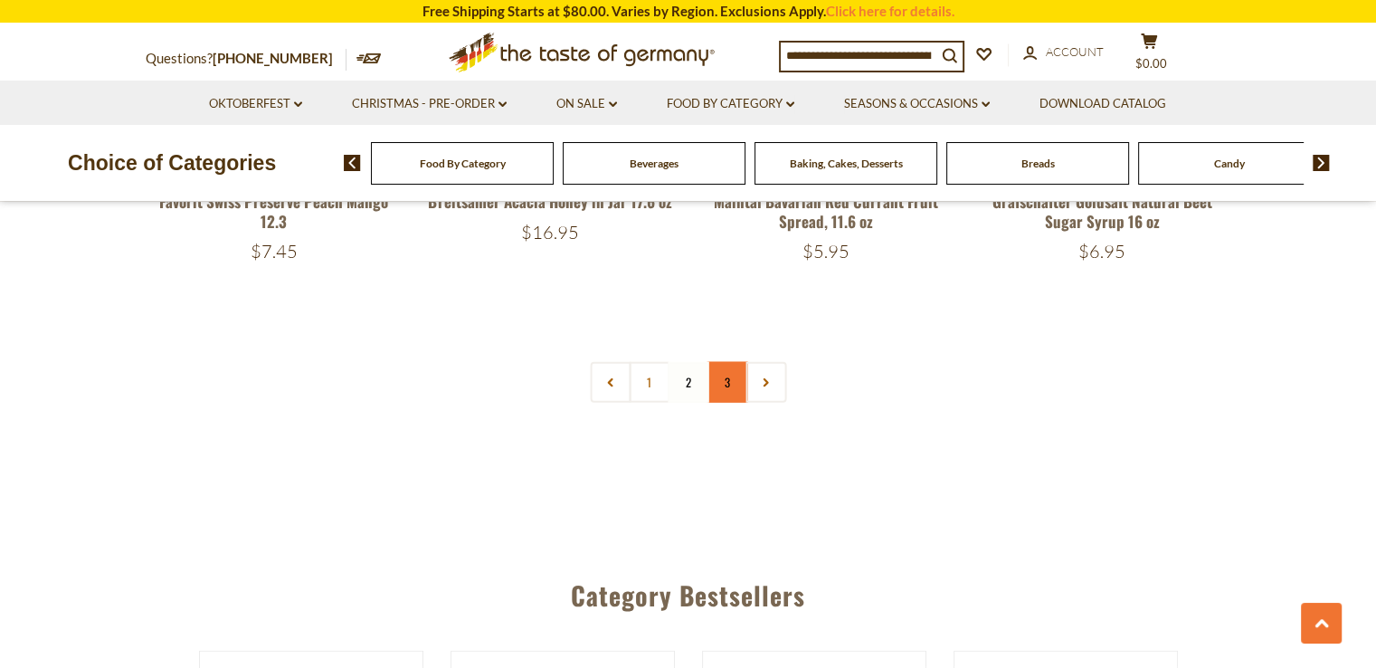
click at [730, 374] on link "3" at bounding box center [727, 382] width 41 height 41
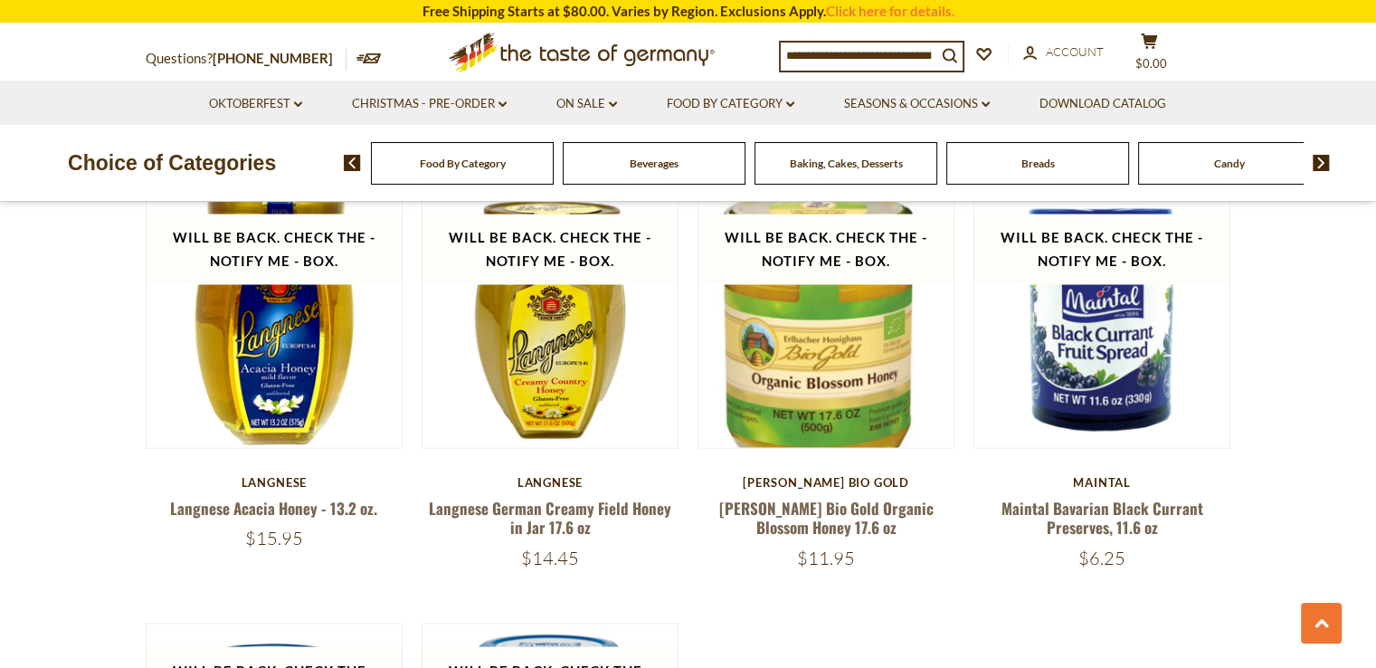
scroll to position [3149, 0]
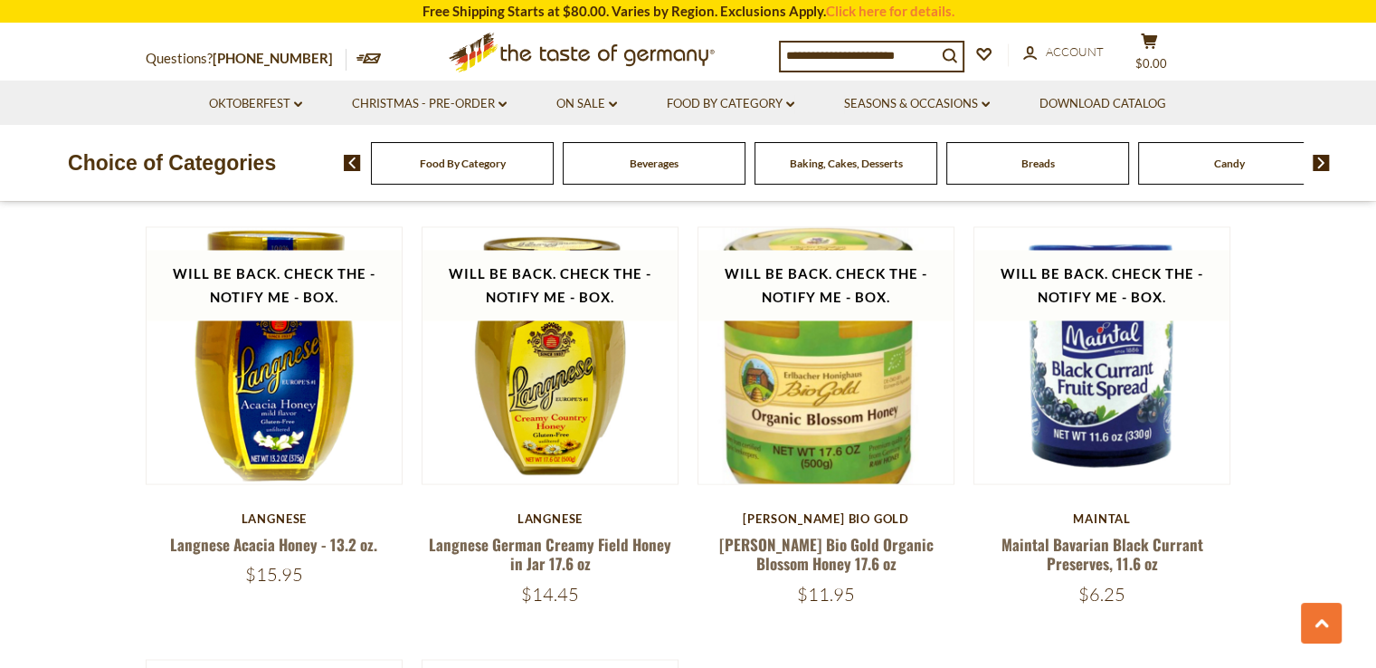
click at [851, 43] on input at bounding box center [859, 55] width 156 height 25
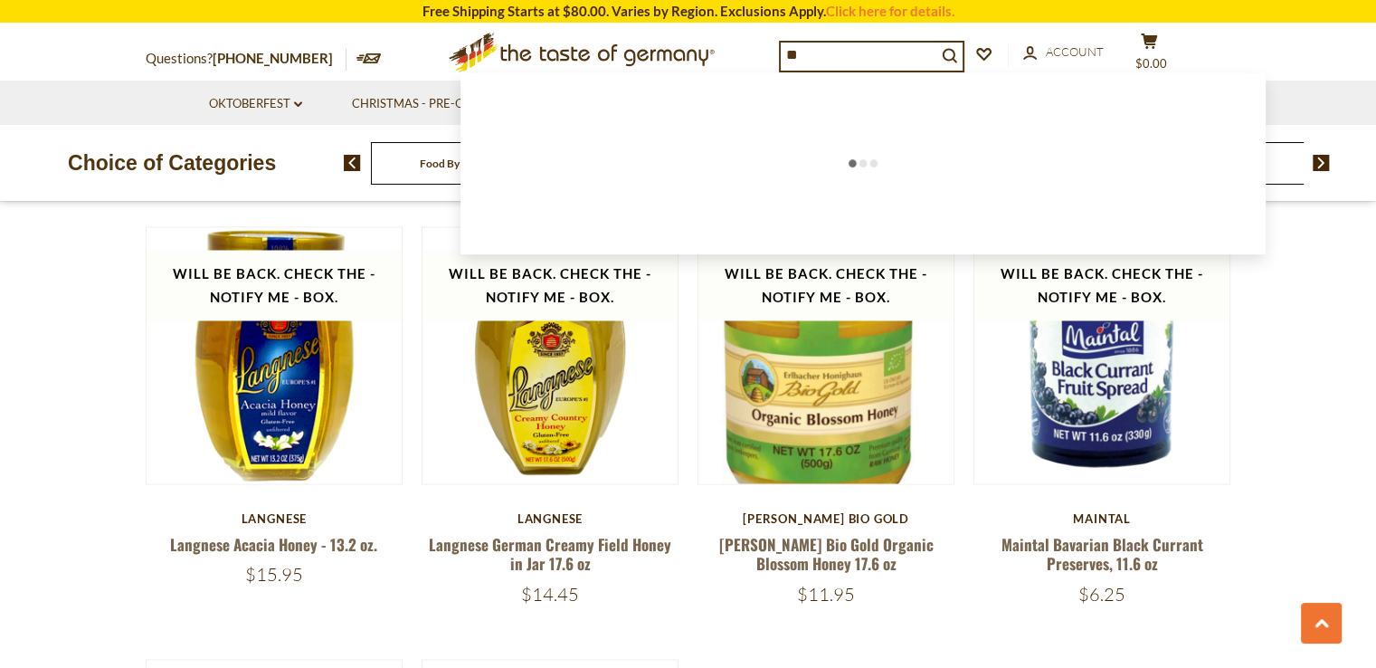
type input "*"
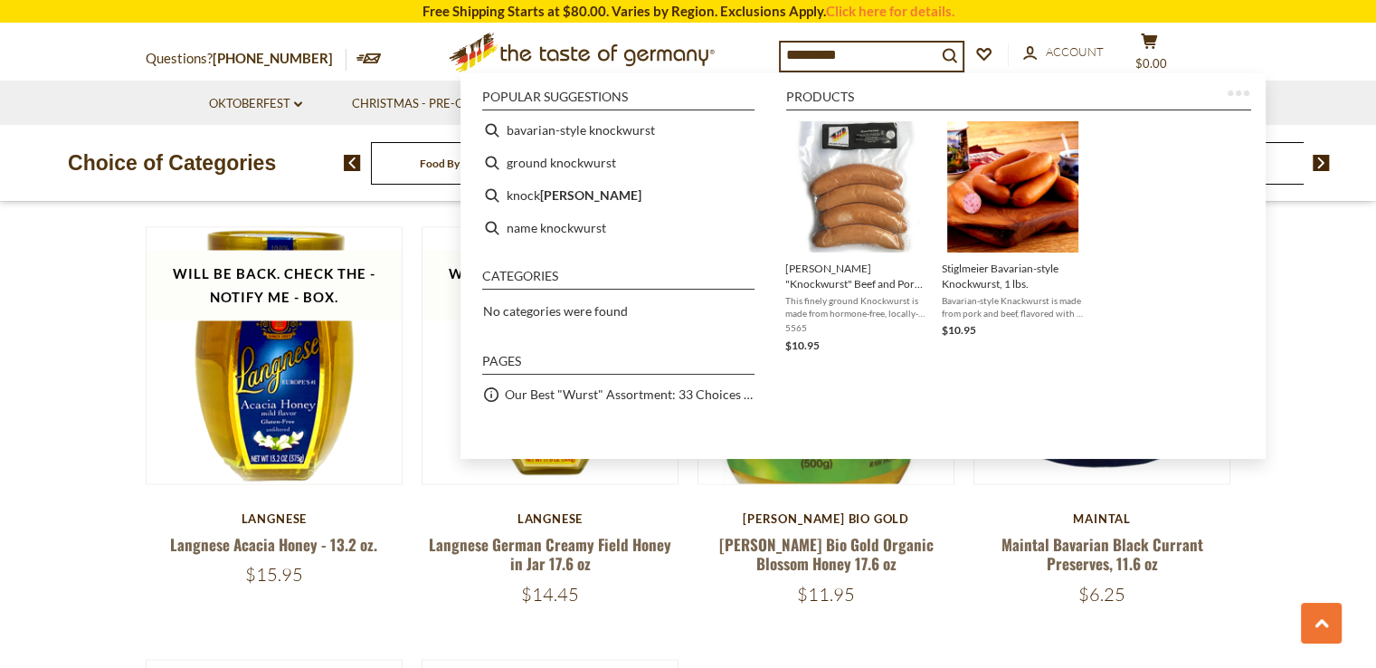
type input "**********"
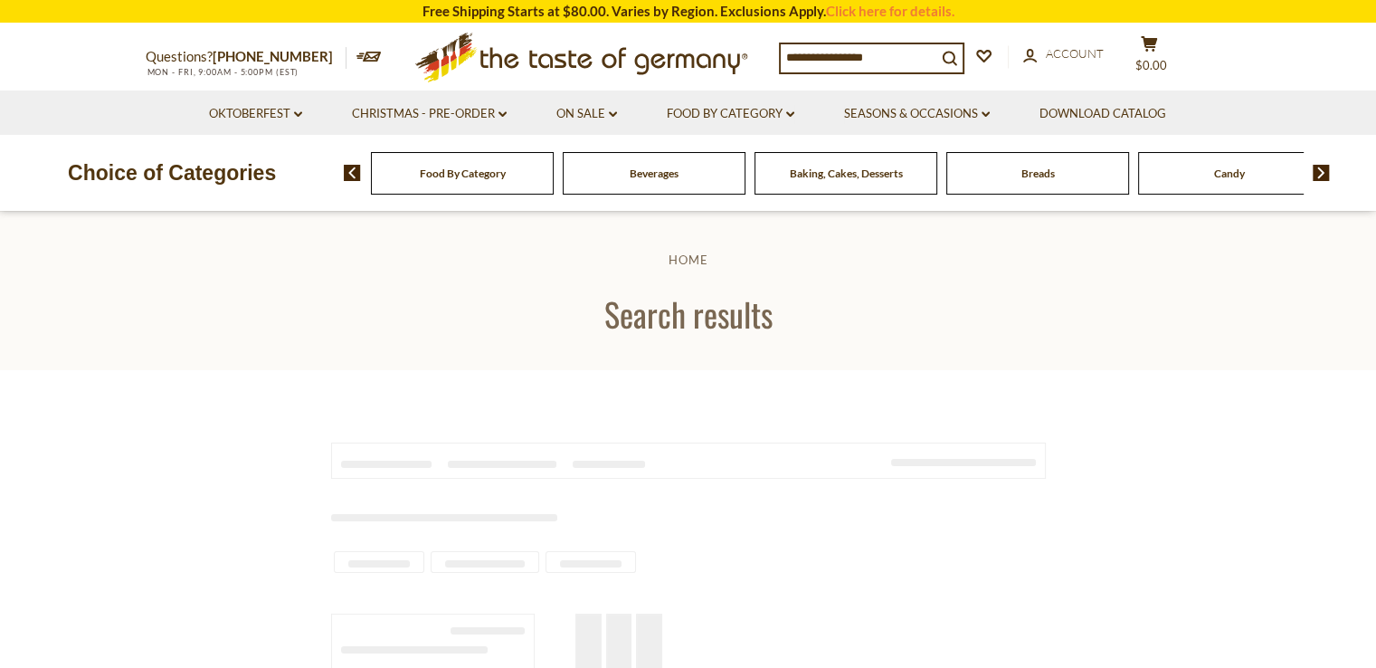
type input "**********"
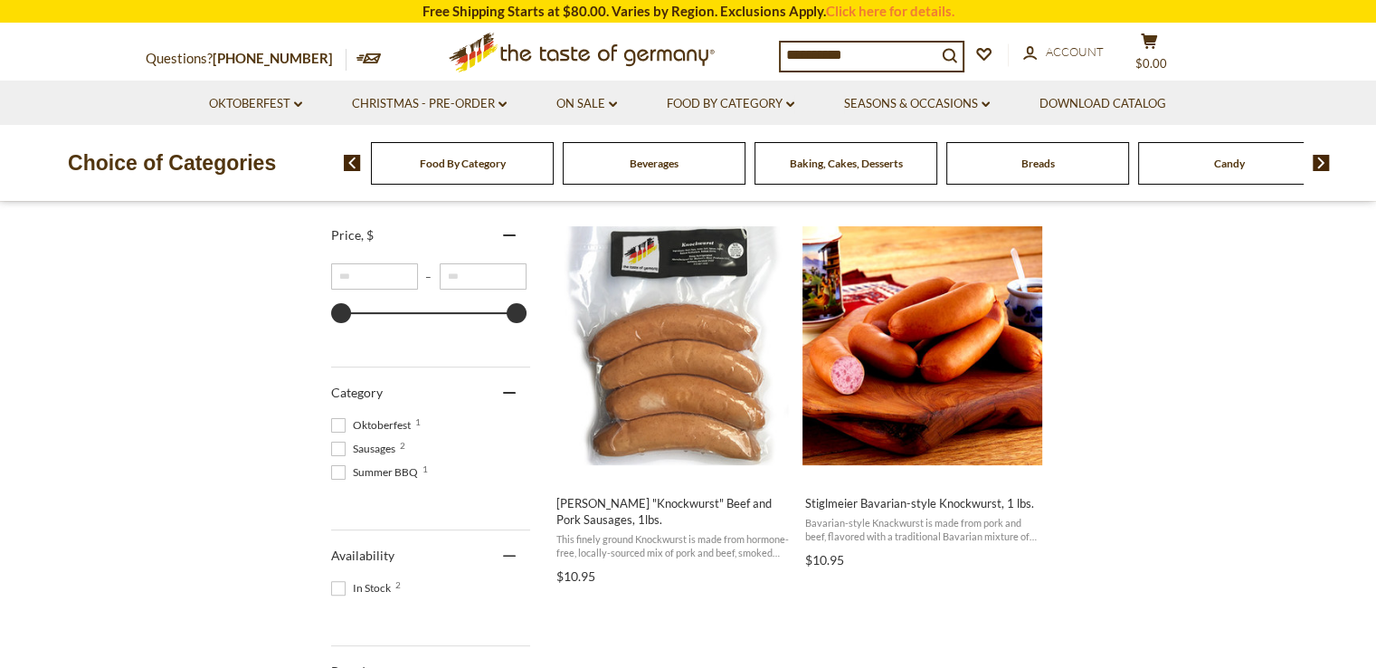
scroll to position [434, 0]
